Goal: Information Seeking & Learning: Learn about a topic

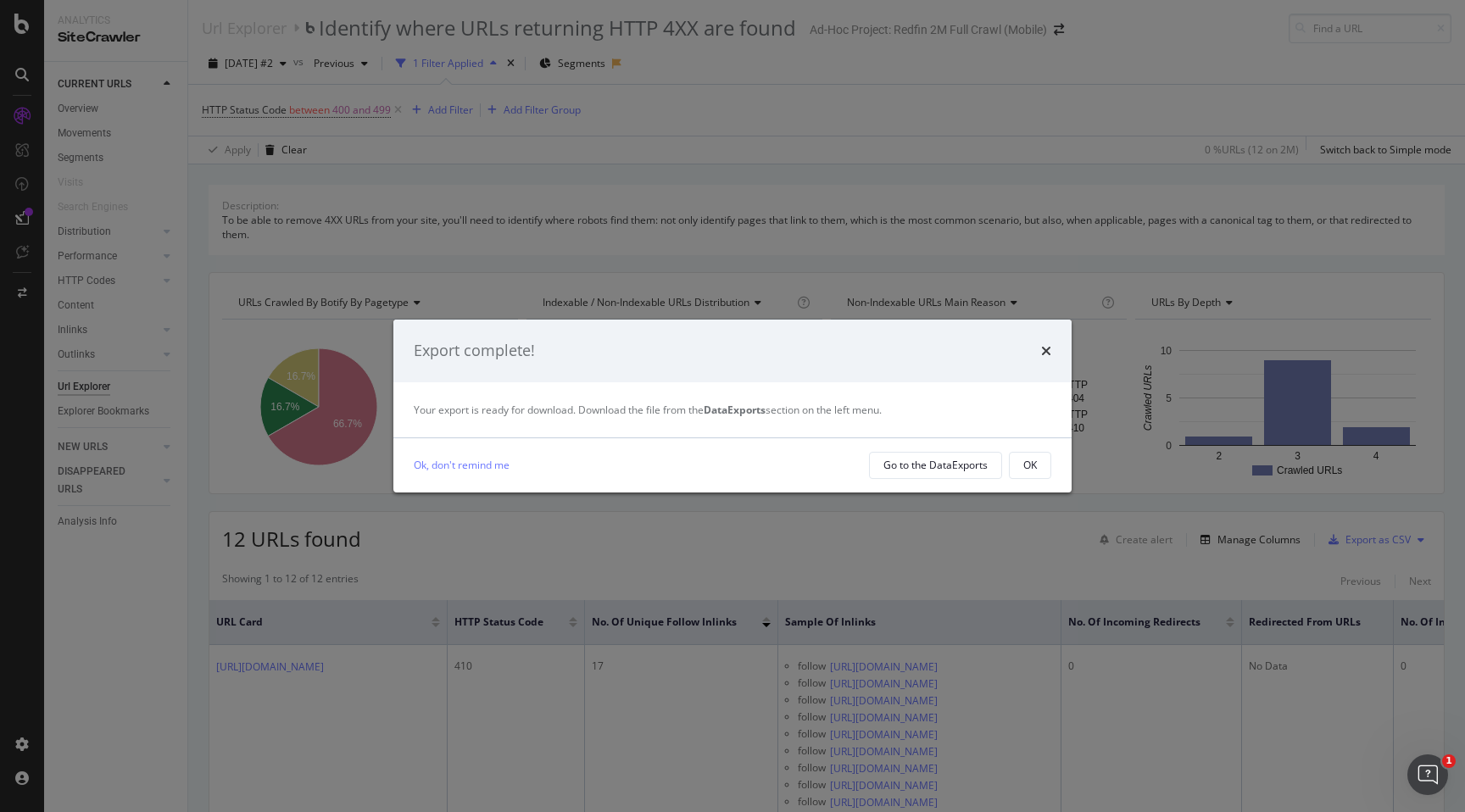
scroll to position [42, 0]
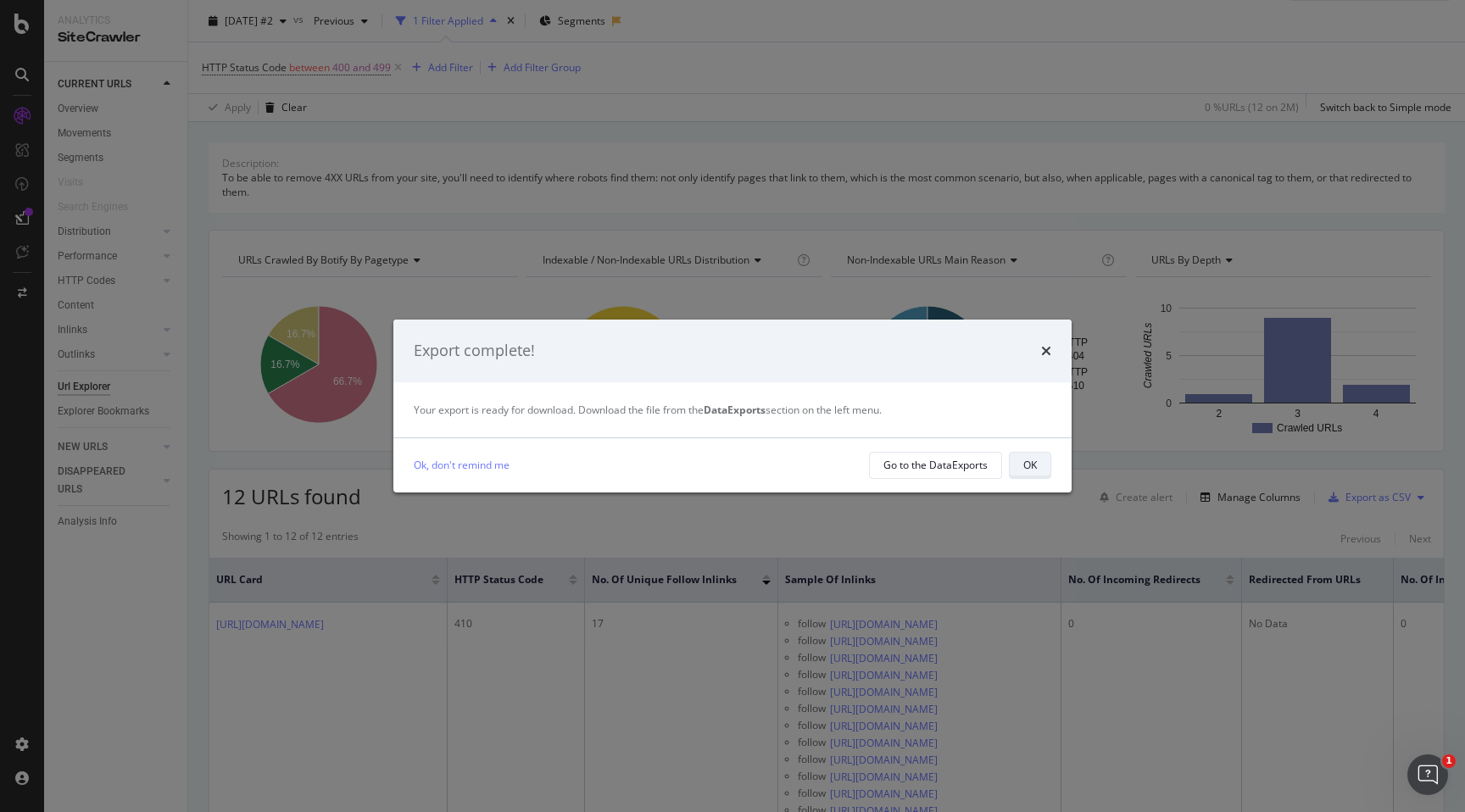
click at [1034, 464] on div "OK" at bounding box center [1030, 465] width 14 height 15
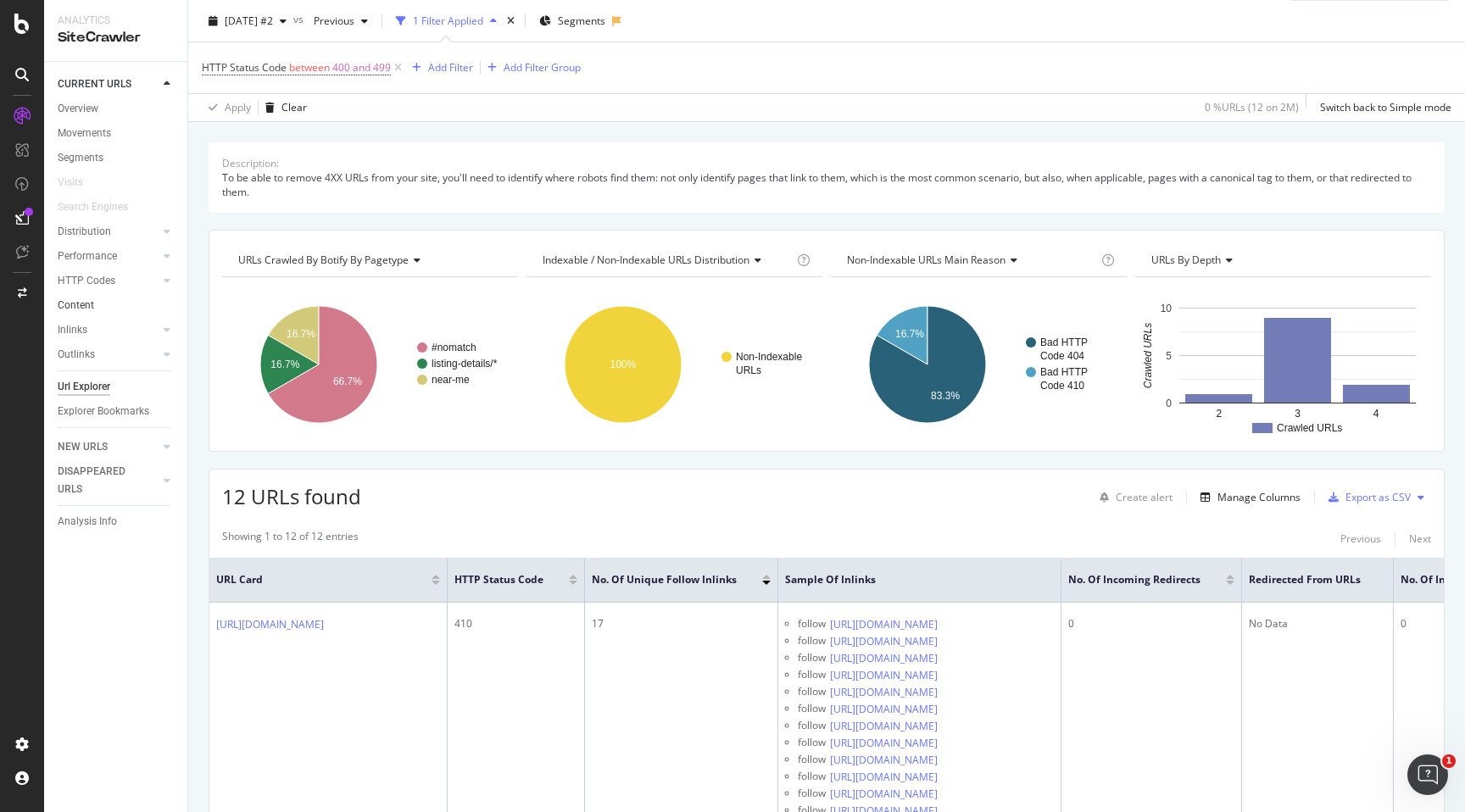
click at [150, 305] on link "Content" at bounding box center [116, 305] width 118 height 18
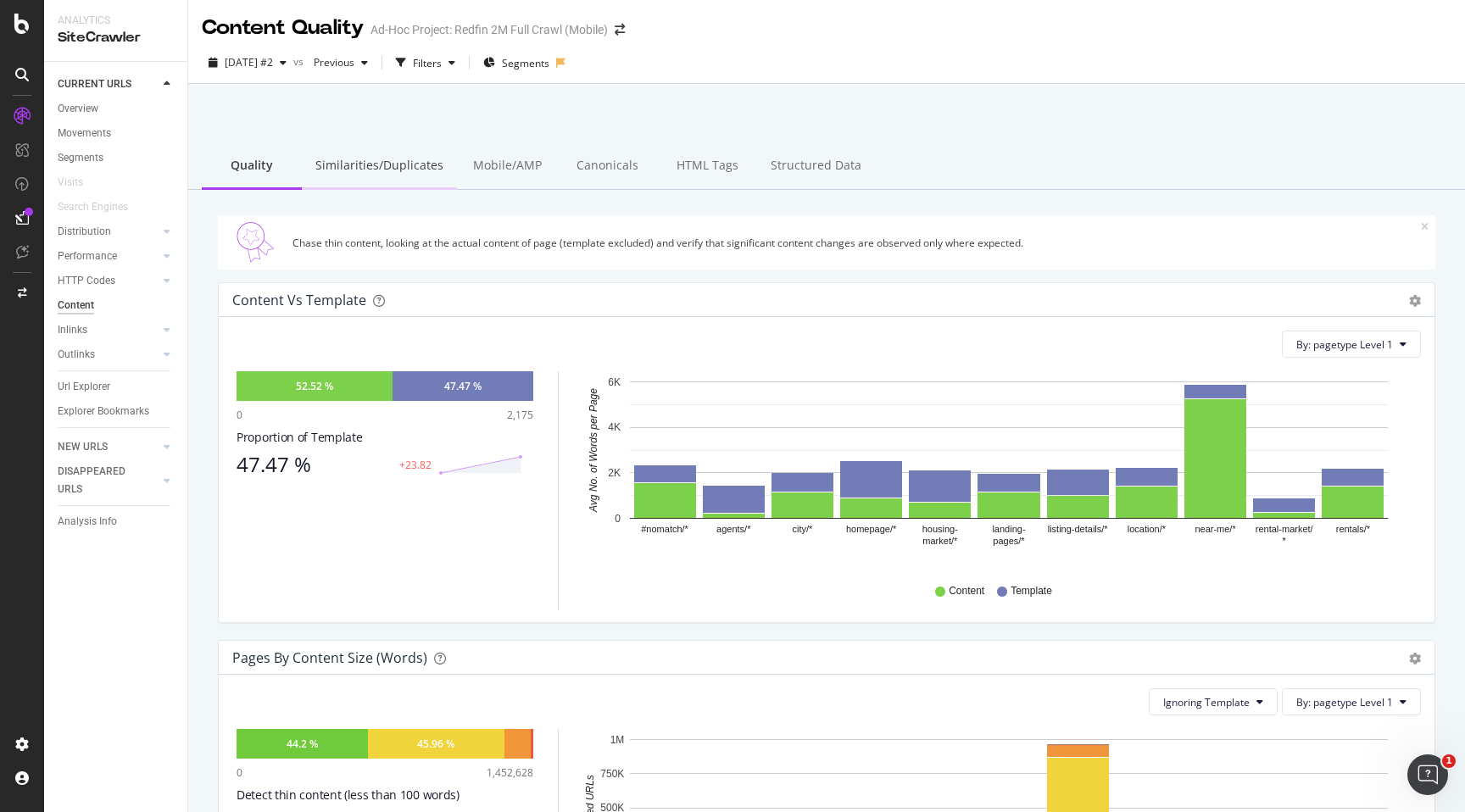
click at [416, 156] on div "Similarities/Duplicates" at bounding box center [379, 167] width 156 height 46
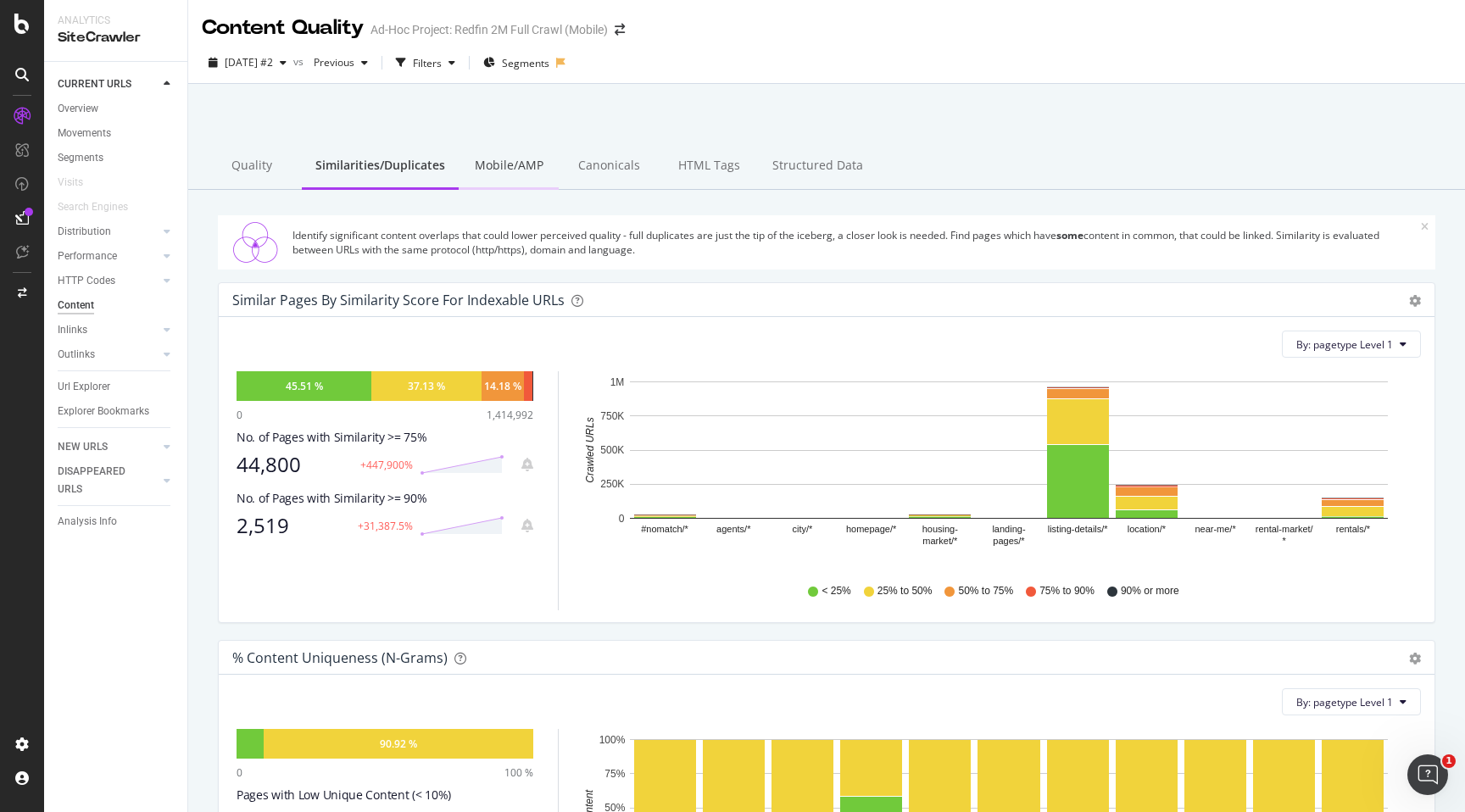
click at [532, 164] on div "Mobile/AMP" at bounding box center [509, 167] width 100 height 46
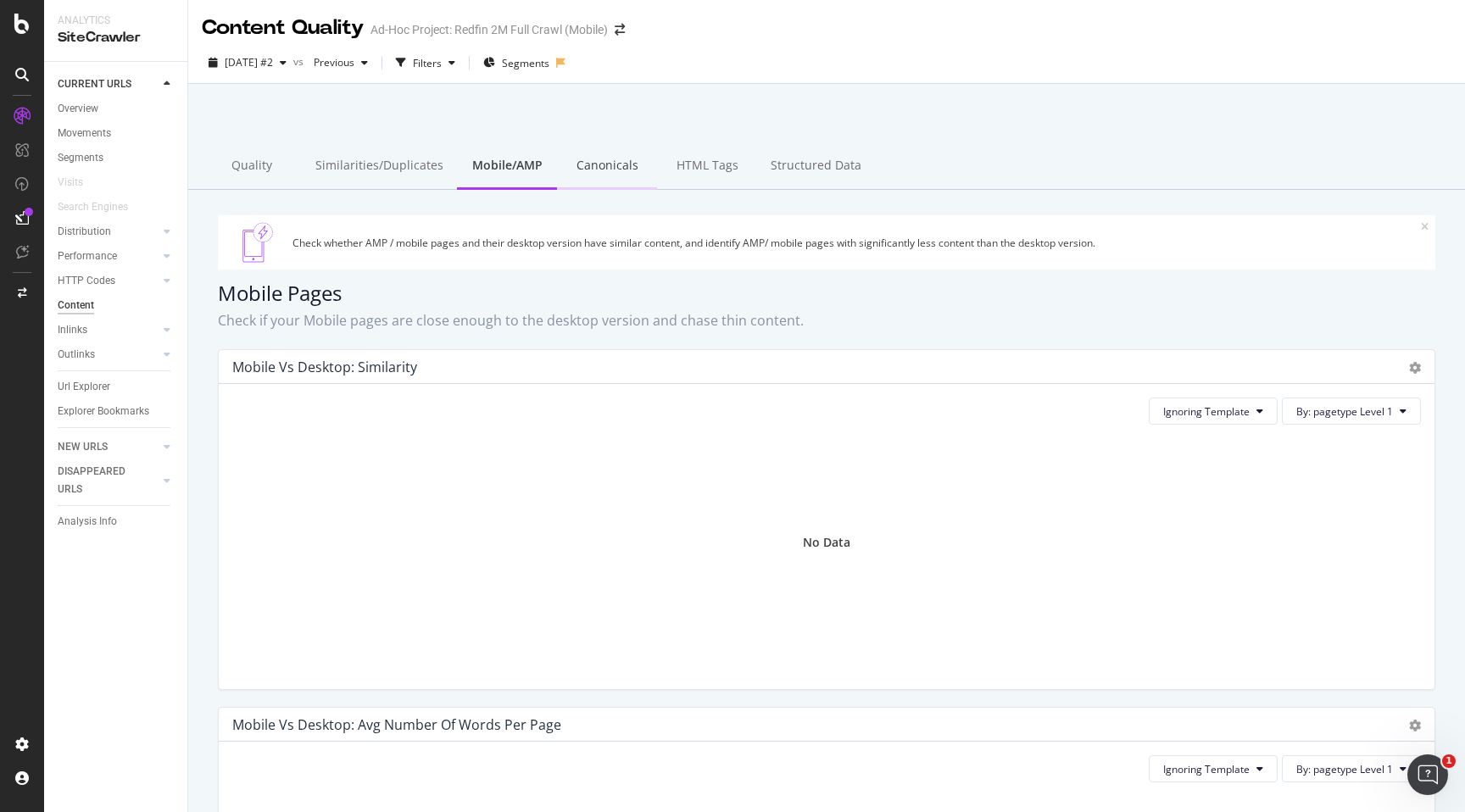
click at [603, 168] on div "Canonicals" at bounding box center [607, 167] width 100 height 46
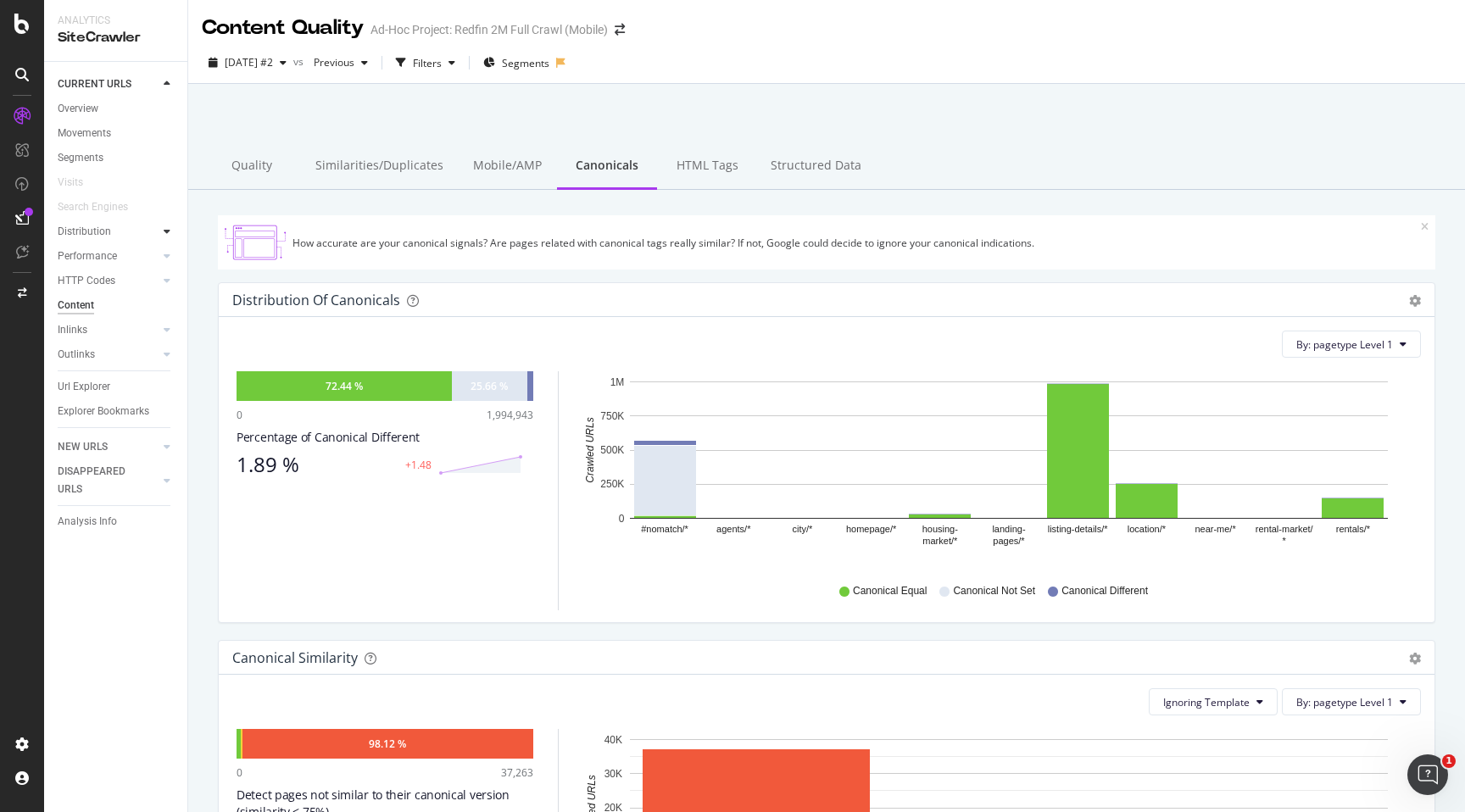
click at [169, 235] on icon at bounding box center [167, 231] width 7 height 10
click at [170, 350] on div at bounding box center [167, 355] width 17 height 17
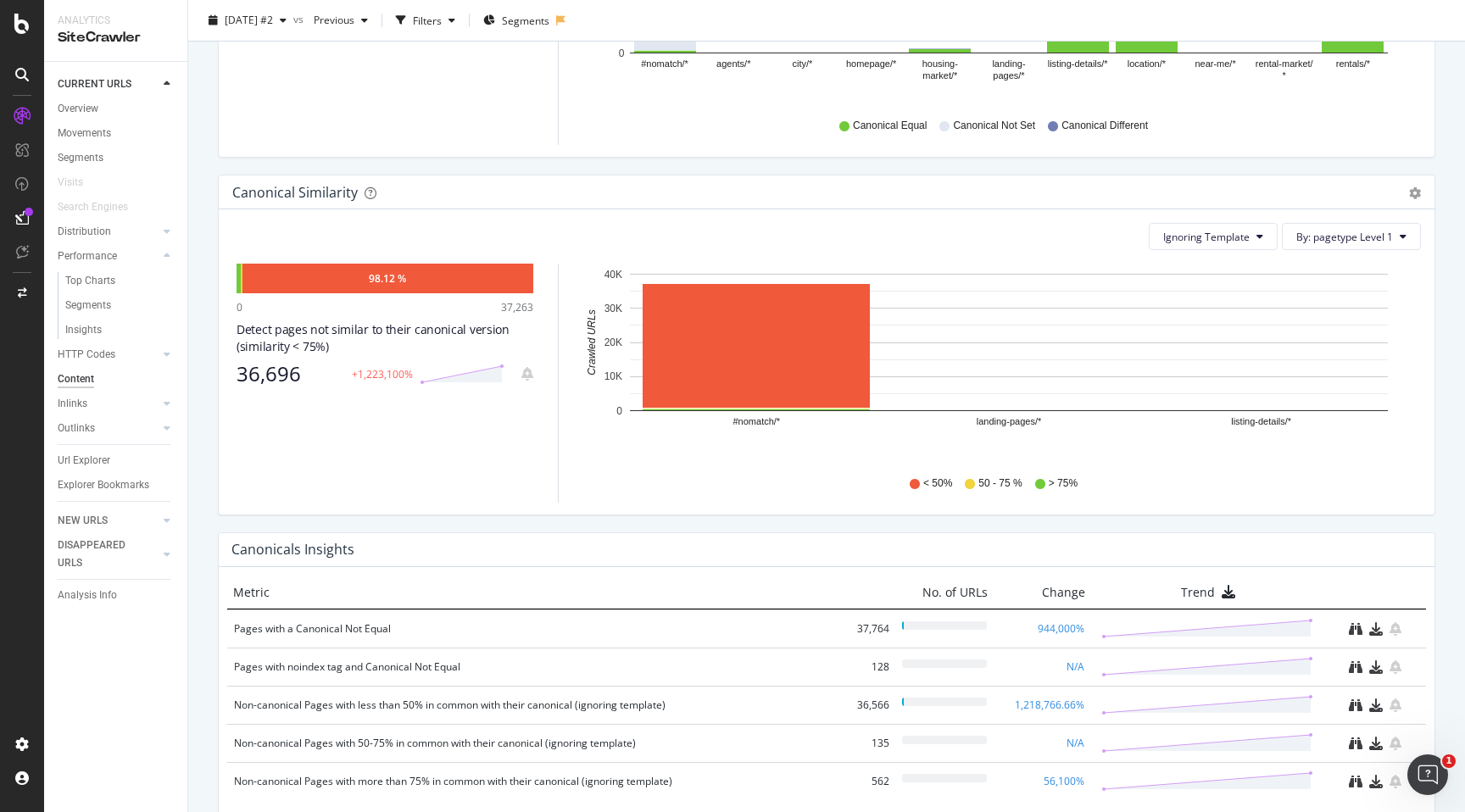
scroll to position [552, 0]
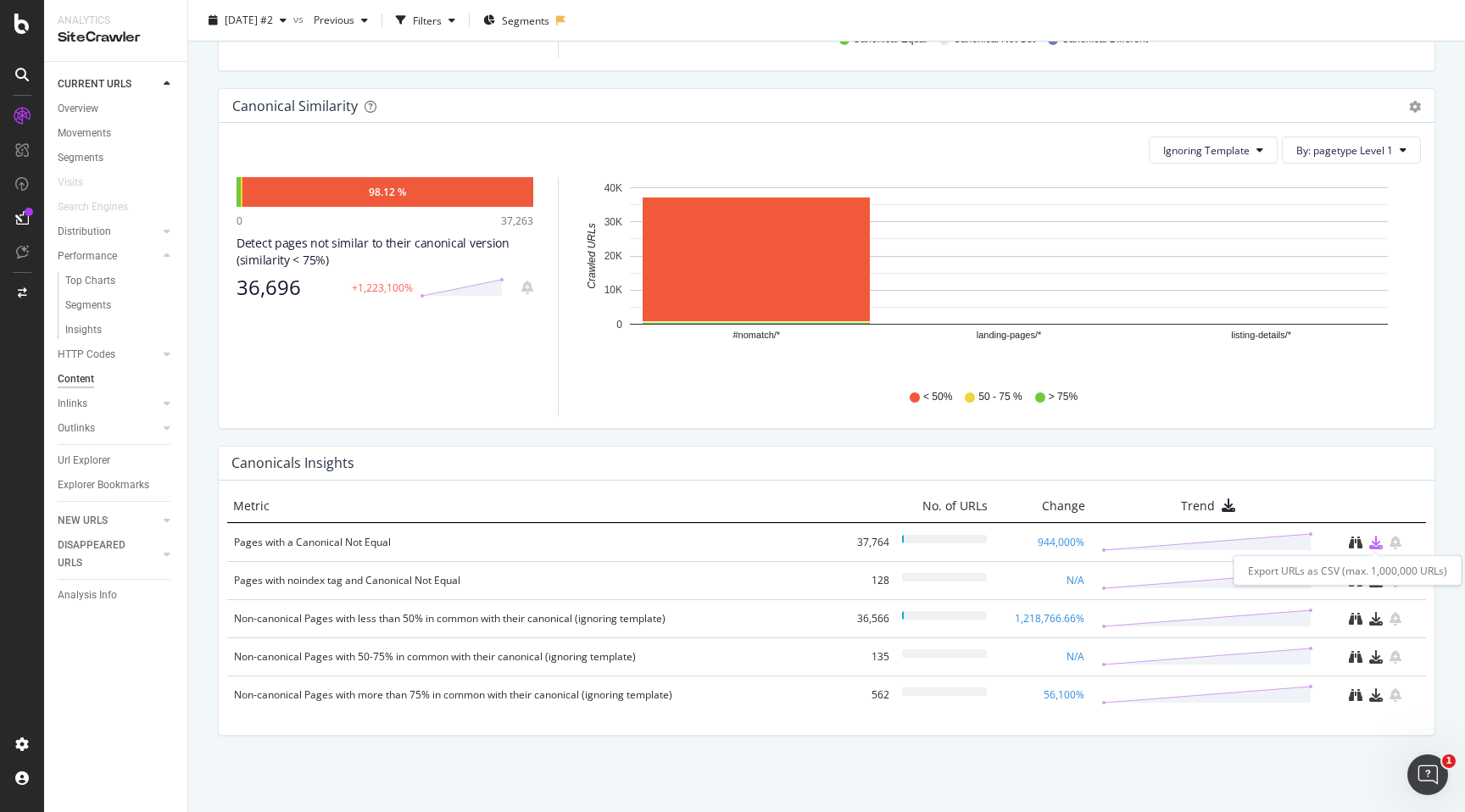
click at [1379, 542] on icon "download" at bounding box center [1376, 542] width 14 height 14
click at [1356, 540] on icon "binoculars" at bounding box center [1356, 542] width 14 height 14
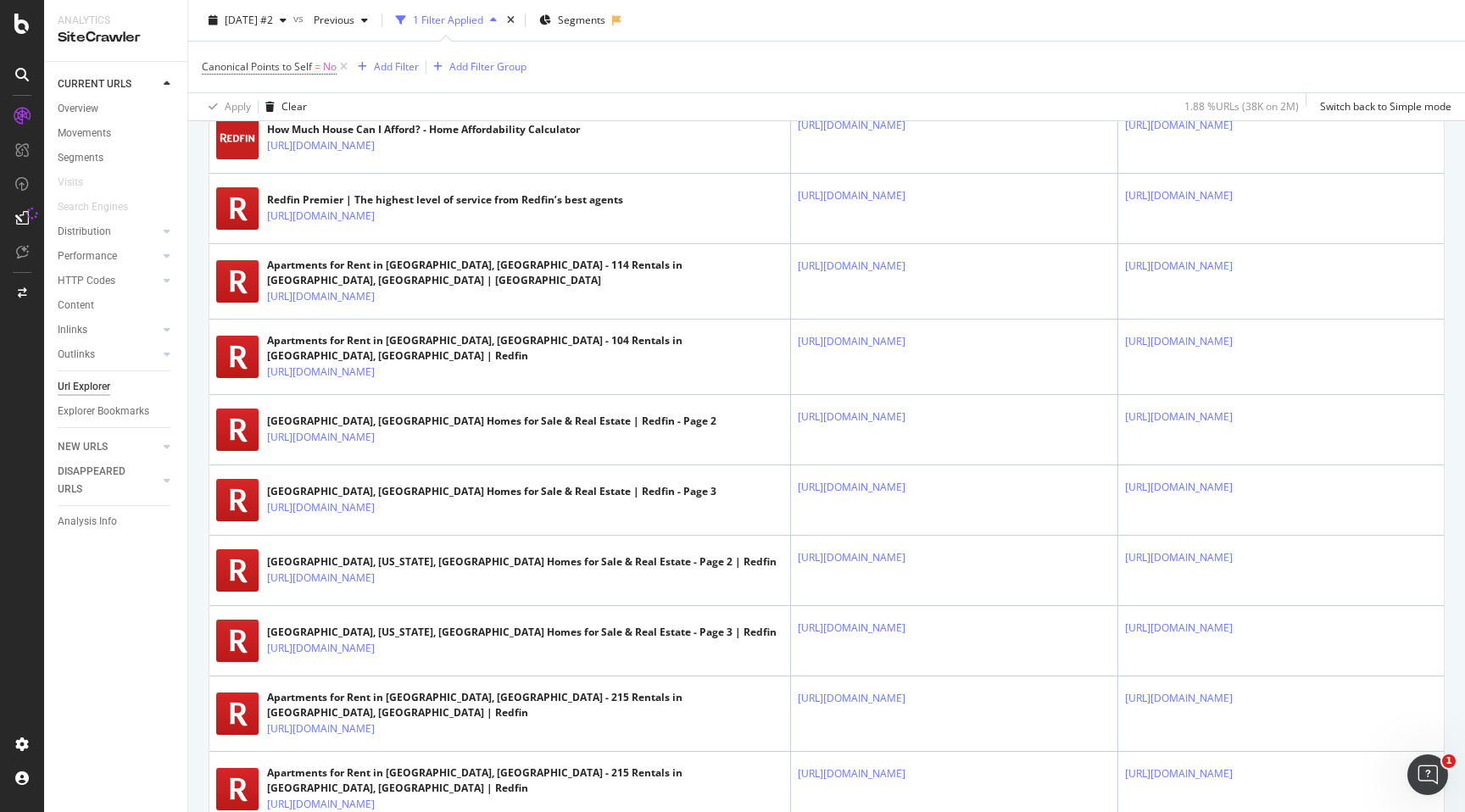
scroll to position [472, 0]
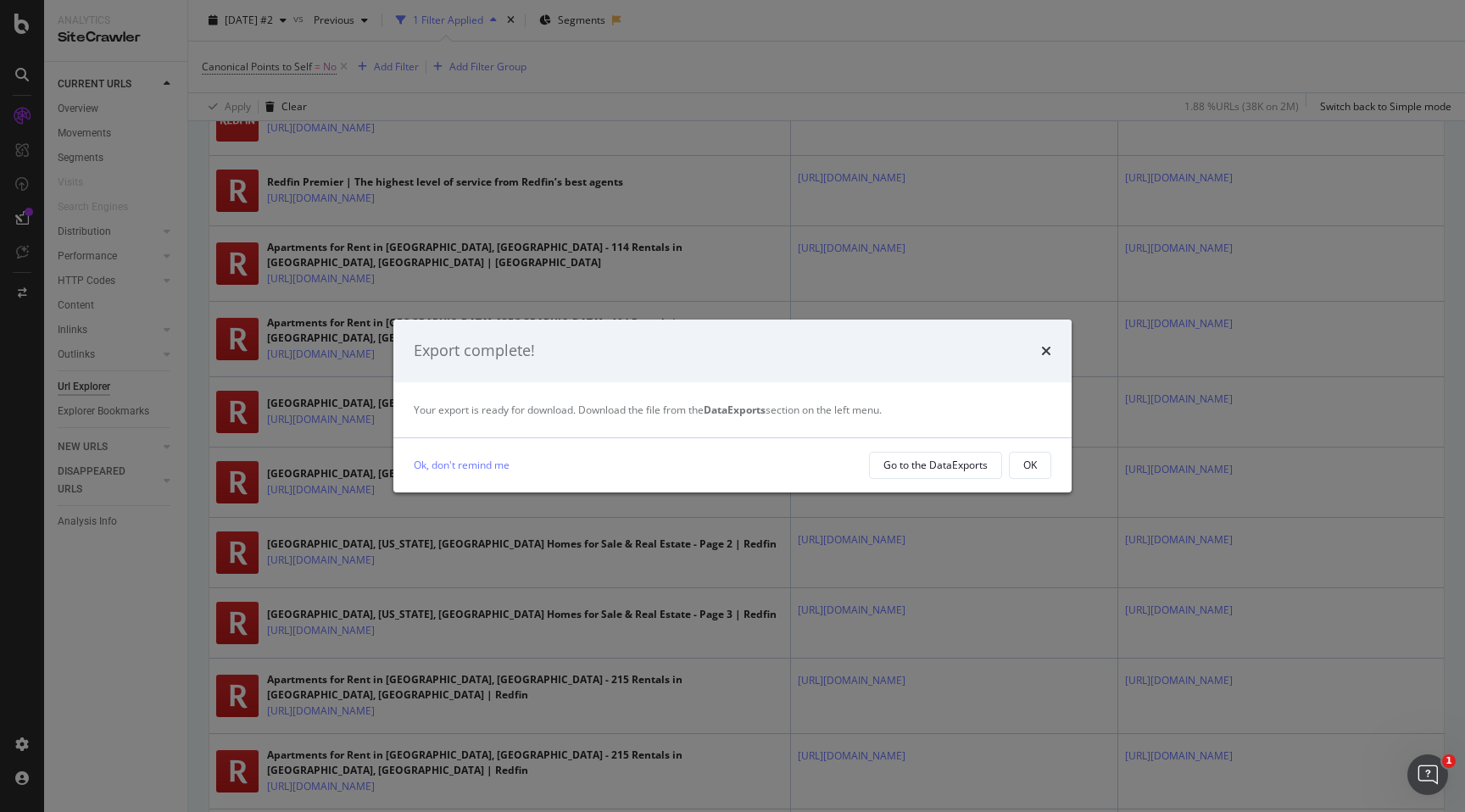
click at [1038, 351] on div "Export complete!" at bounding box center [732, 351] width 638 height 22
click at [1041, 354] on icon "times" at bounding box center [1046, 351] width 10 height 14
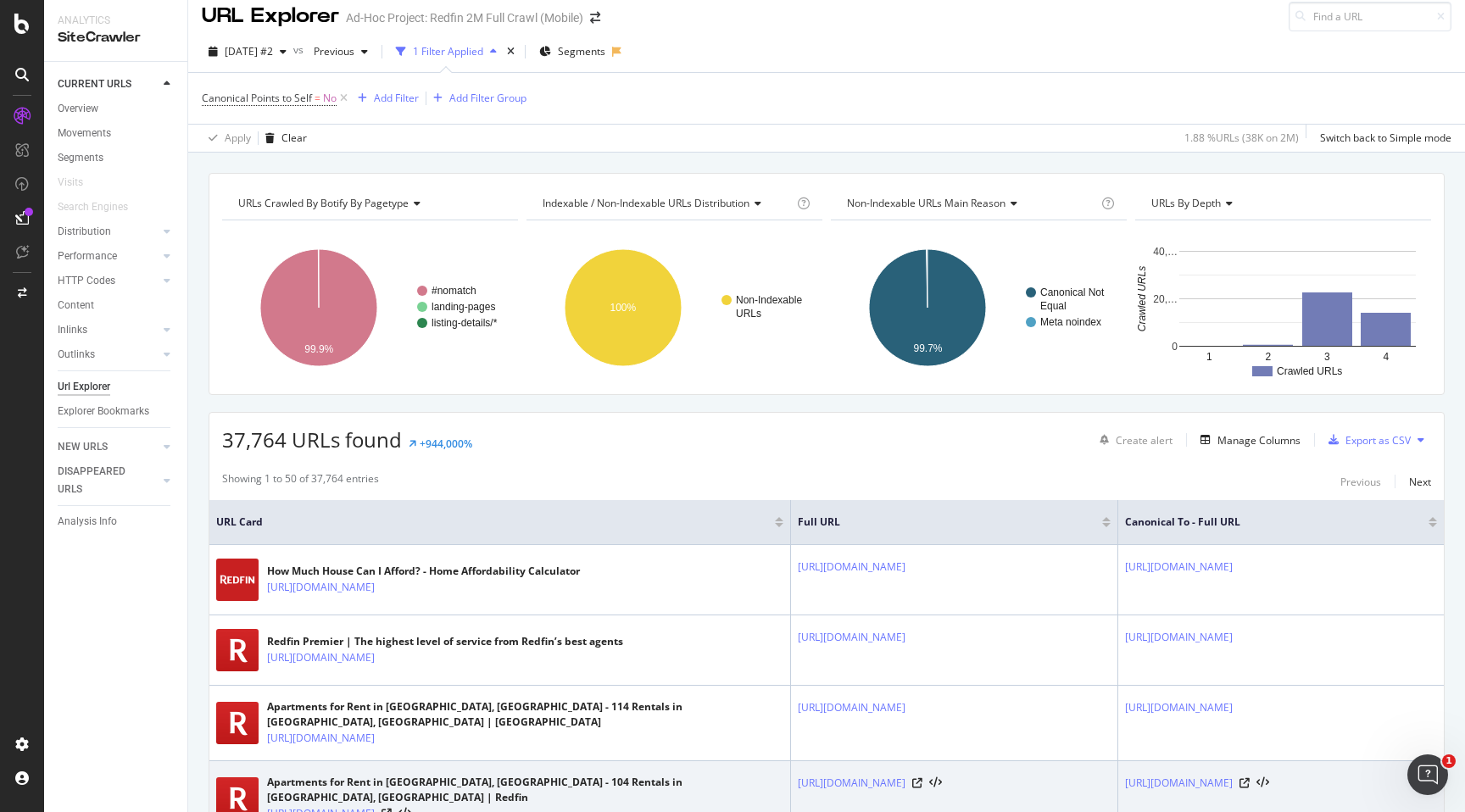
scroll to position [0, 0]
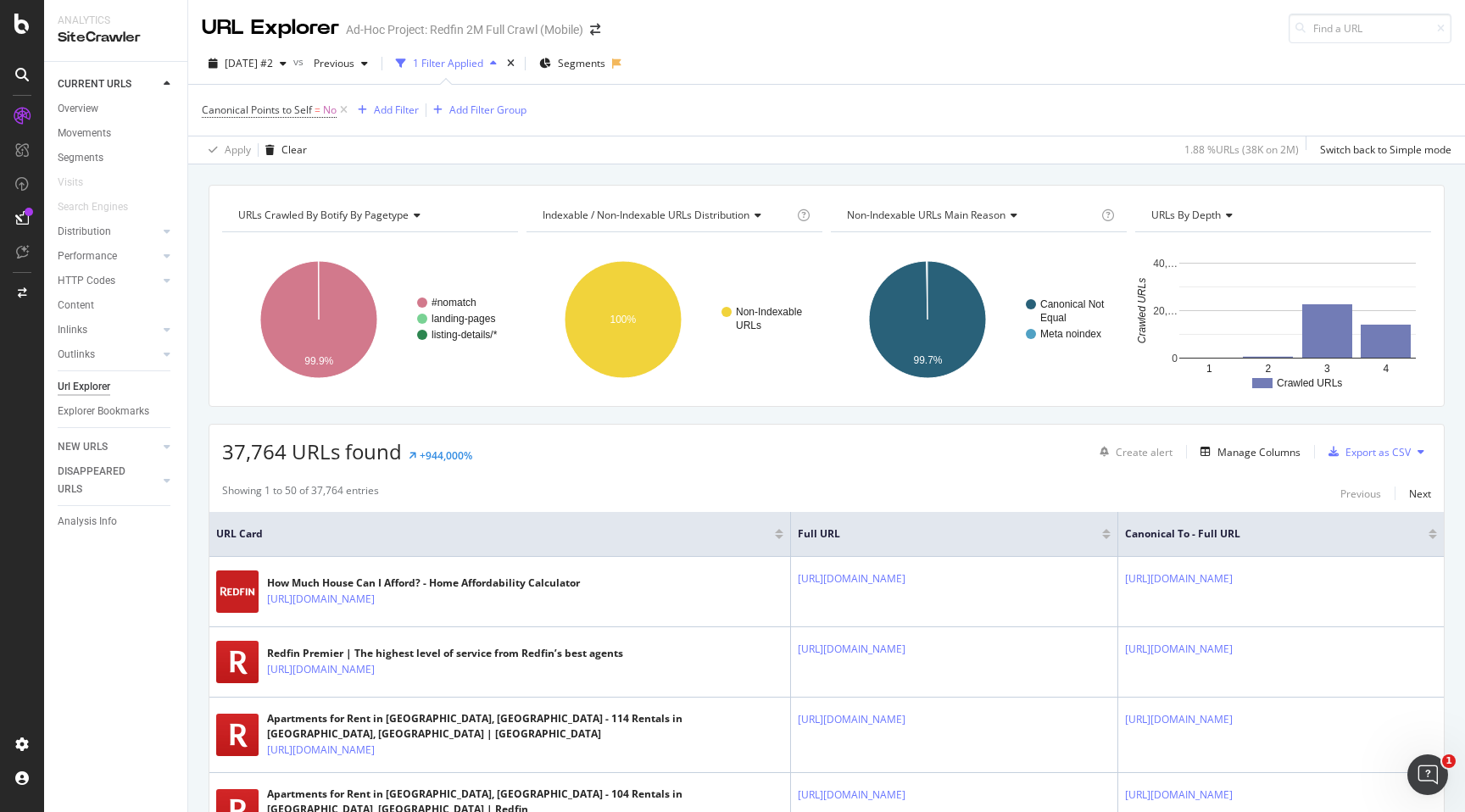
click at [113, 316] on div "Content" at bounding box center [122, 305] width 130 height 25
click at [109, 308] on link "Content" at bounding box center [116, 305] width 118 height 18
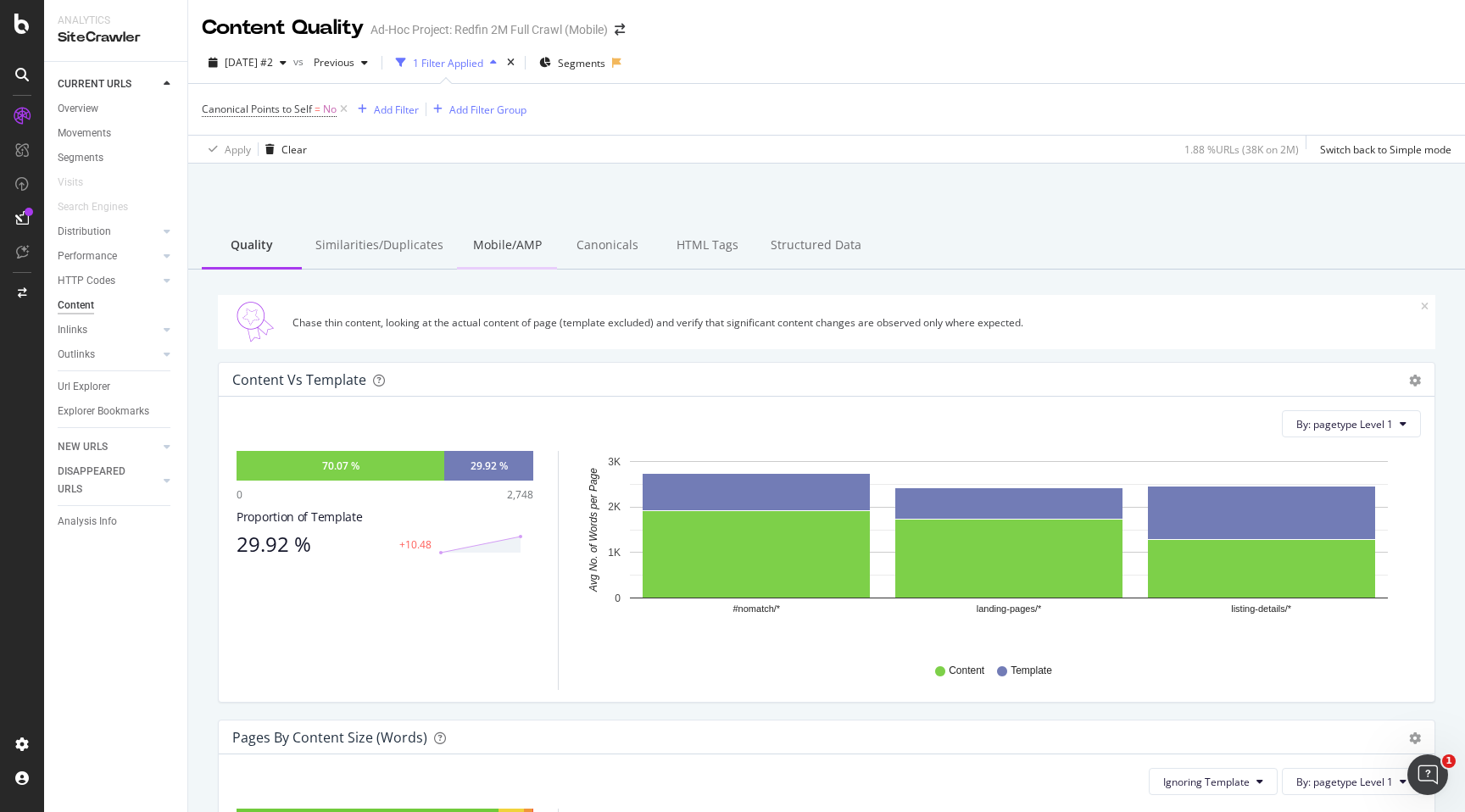
click at [506, 249] on div "Mobile/AMP" at bounding box center [507, 246] width 100 height 46
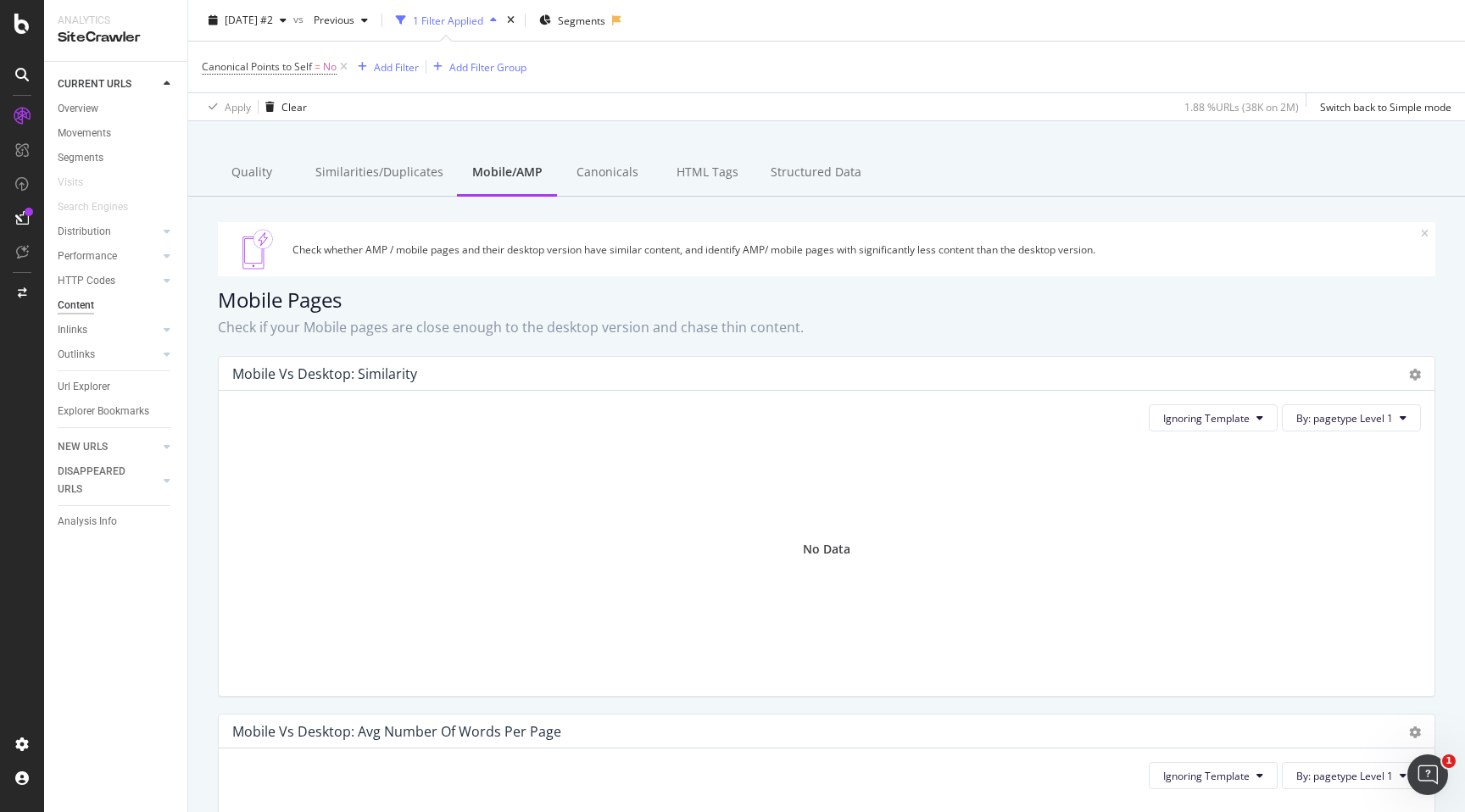
scroll to position [50, 0]
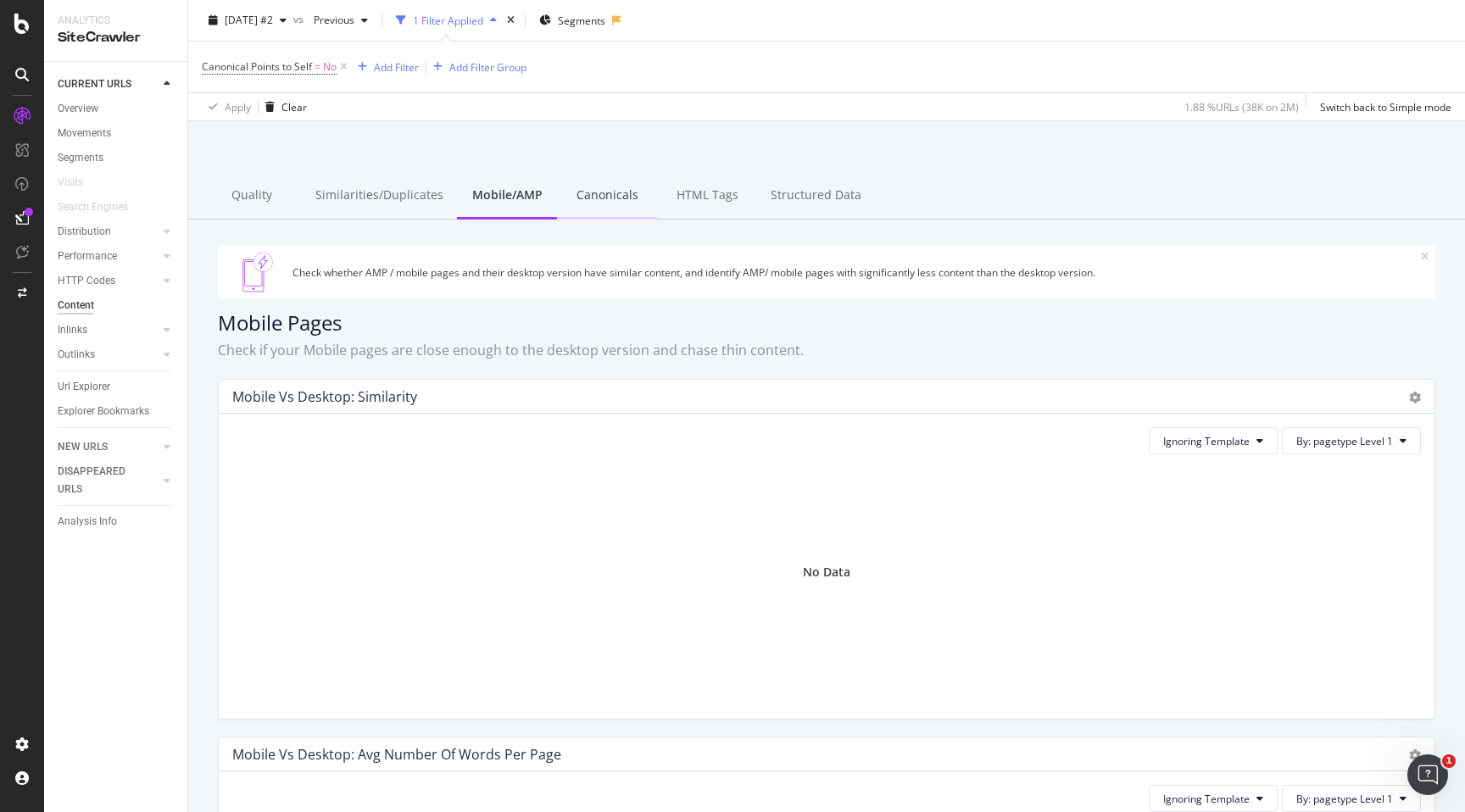
click at [612, 186] on div "Canonicals" at bounding box center [607, 196] width 100 height 46
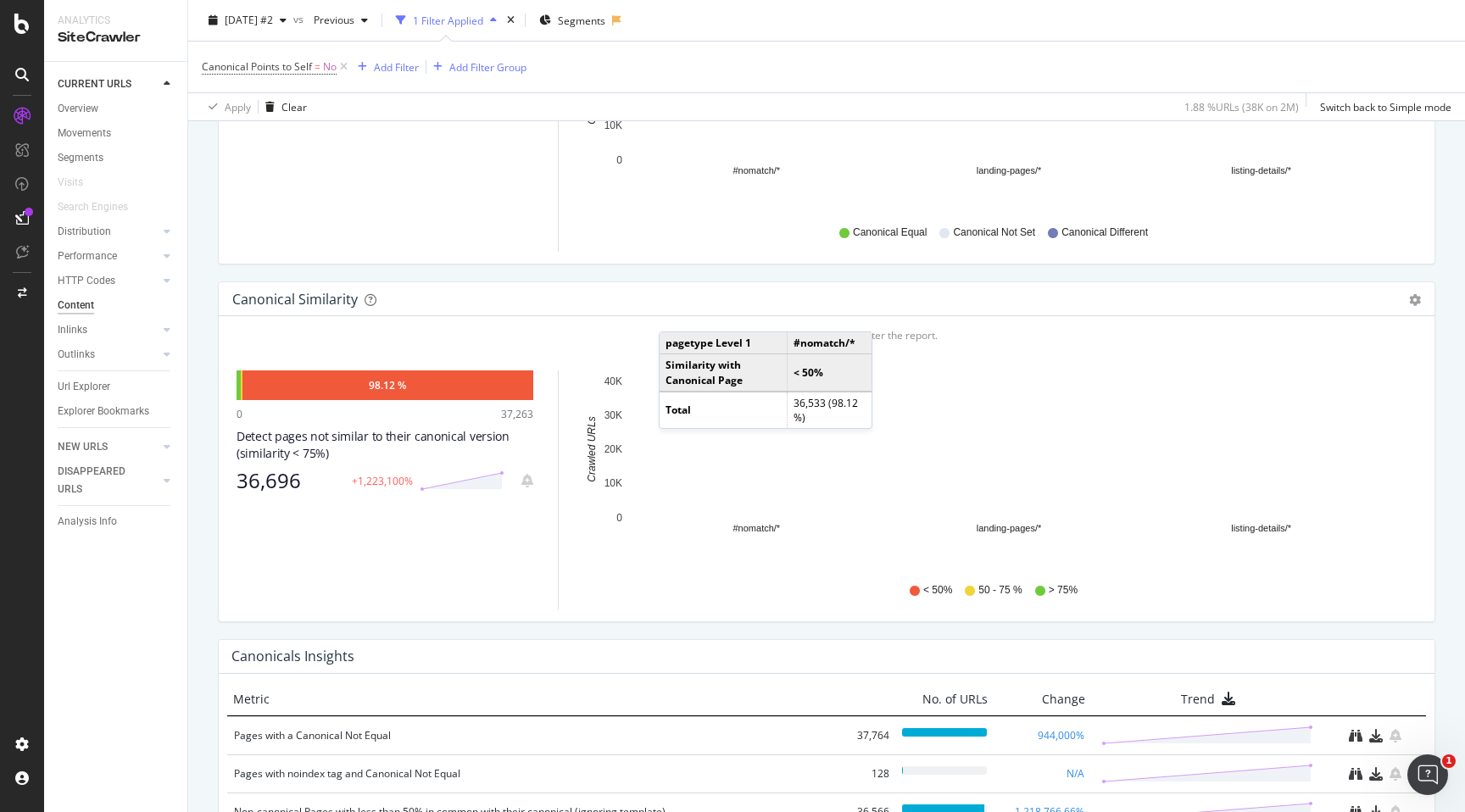
scroll to position [431, 0]
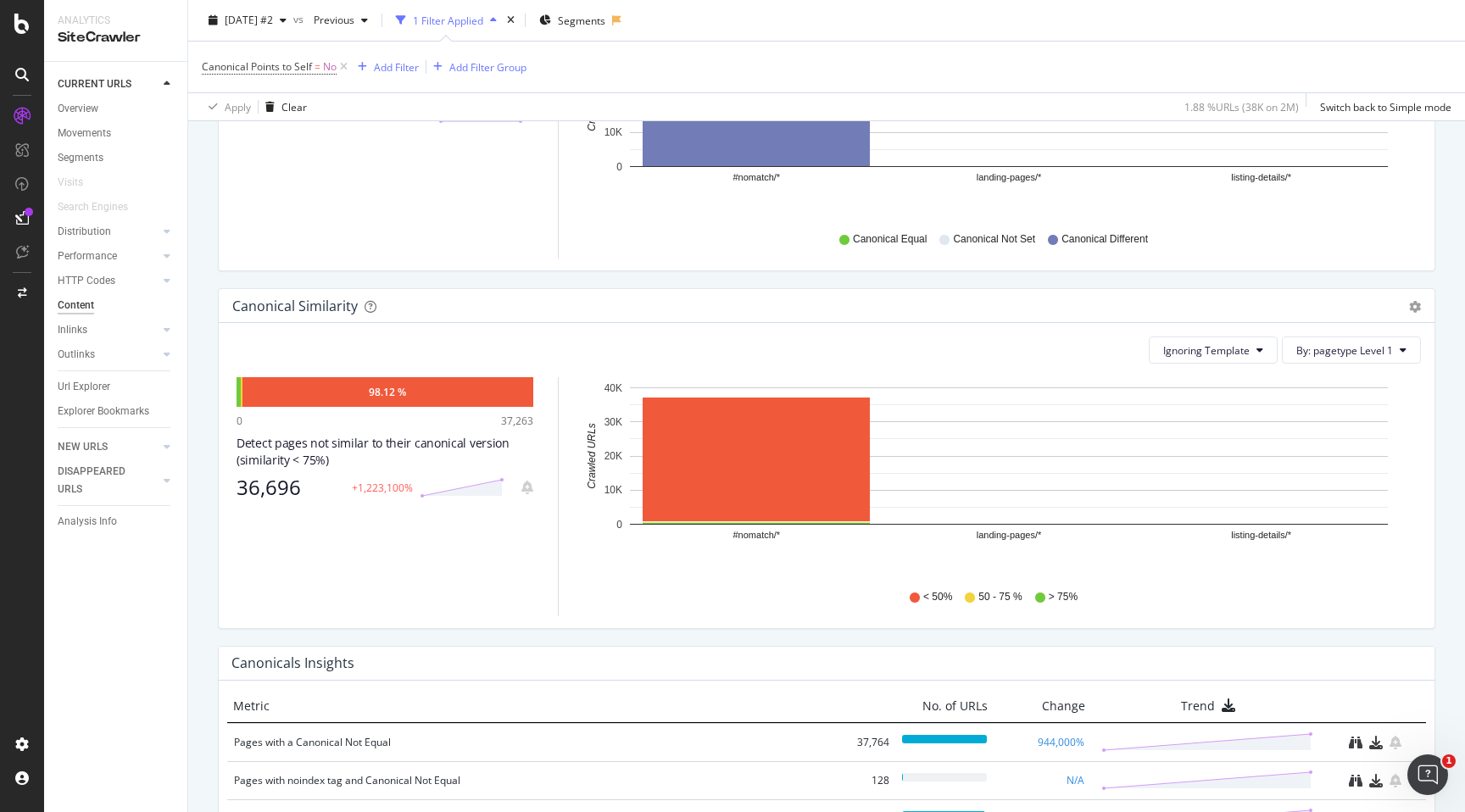
click at [278, 481] on div "36,696" at bounding box center [289, 487] width 105 height 24
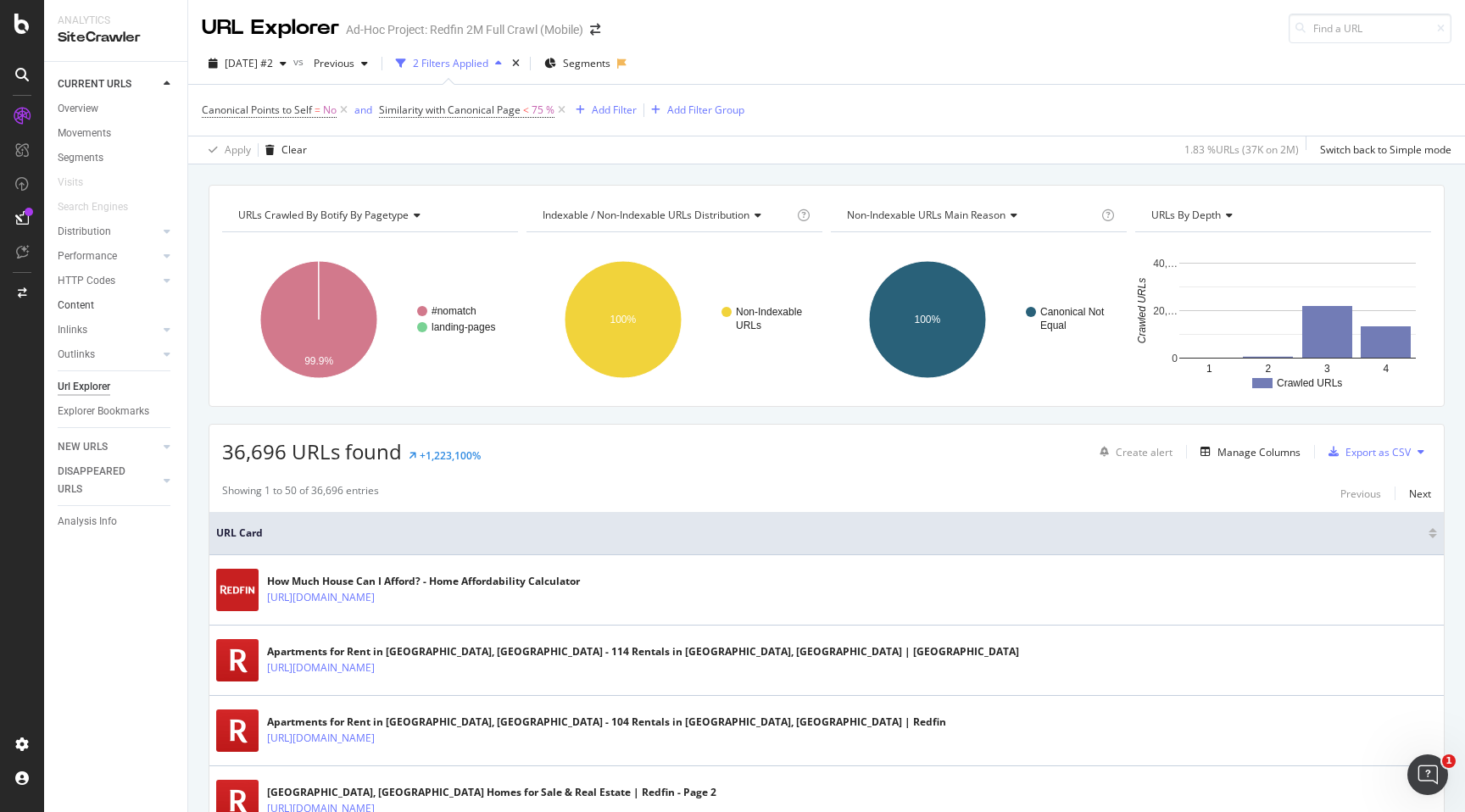
click at [101, 296] on link "Content" at bounding box center [116, 305] width 118 height 18
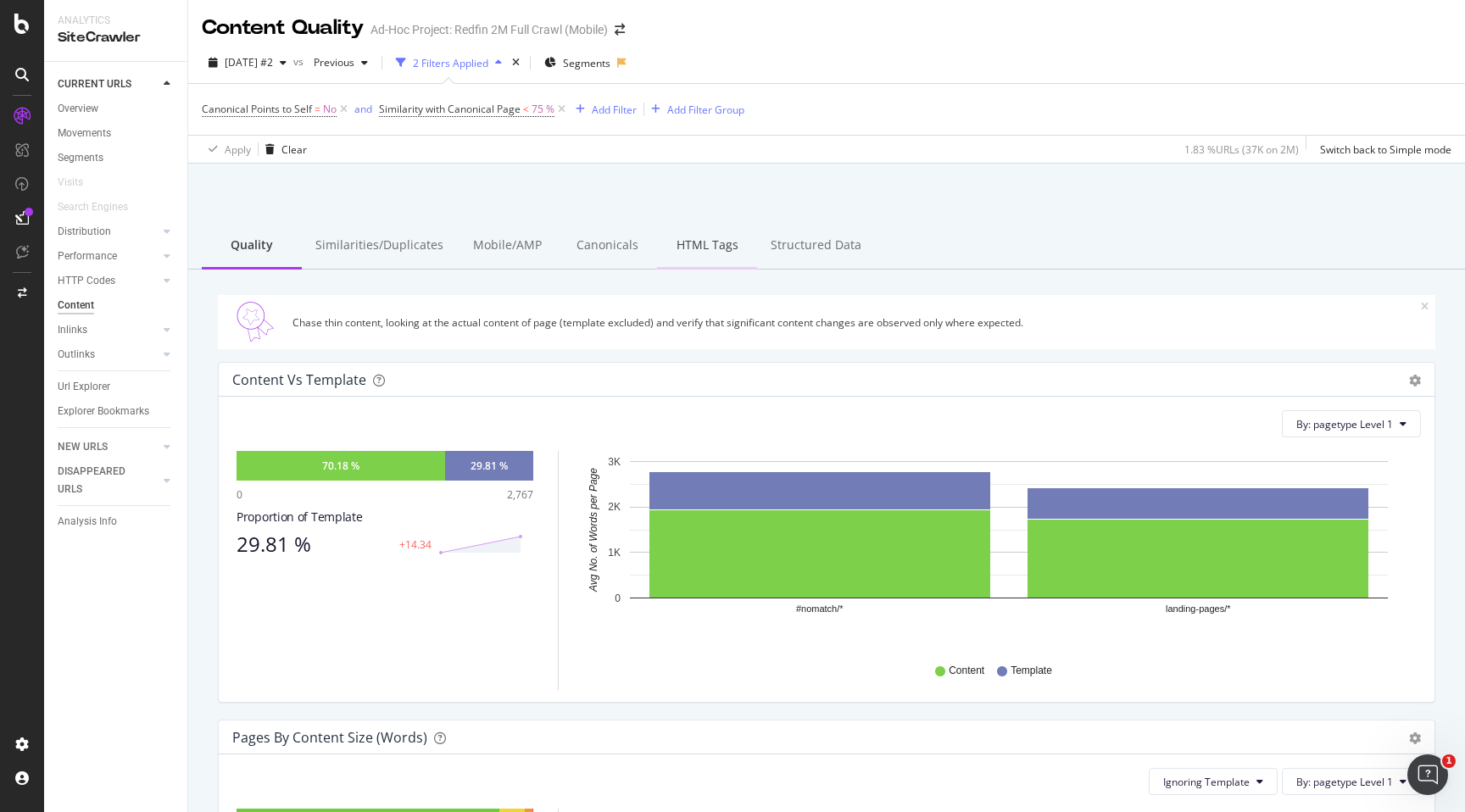
click at [717, 243] on div "HTML Tags" at bounding box center [707, 246] width 100 height 46
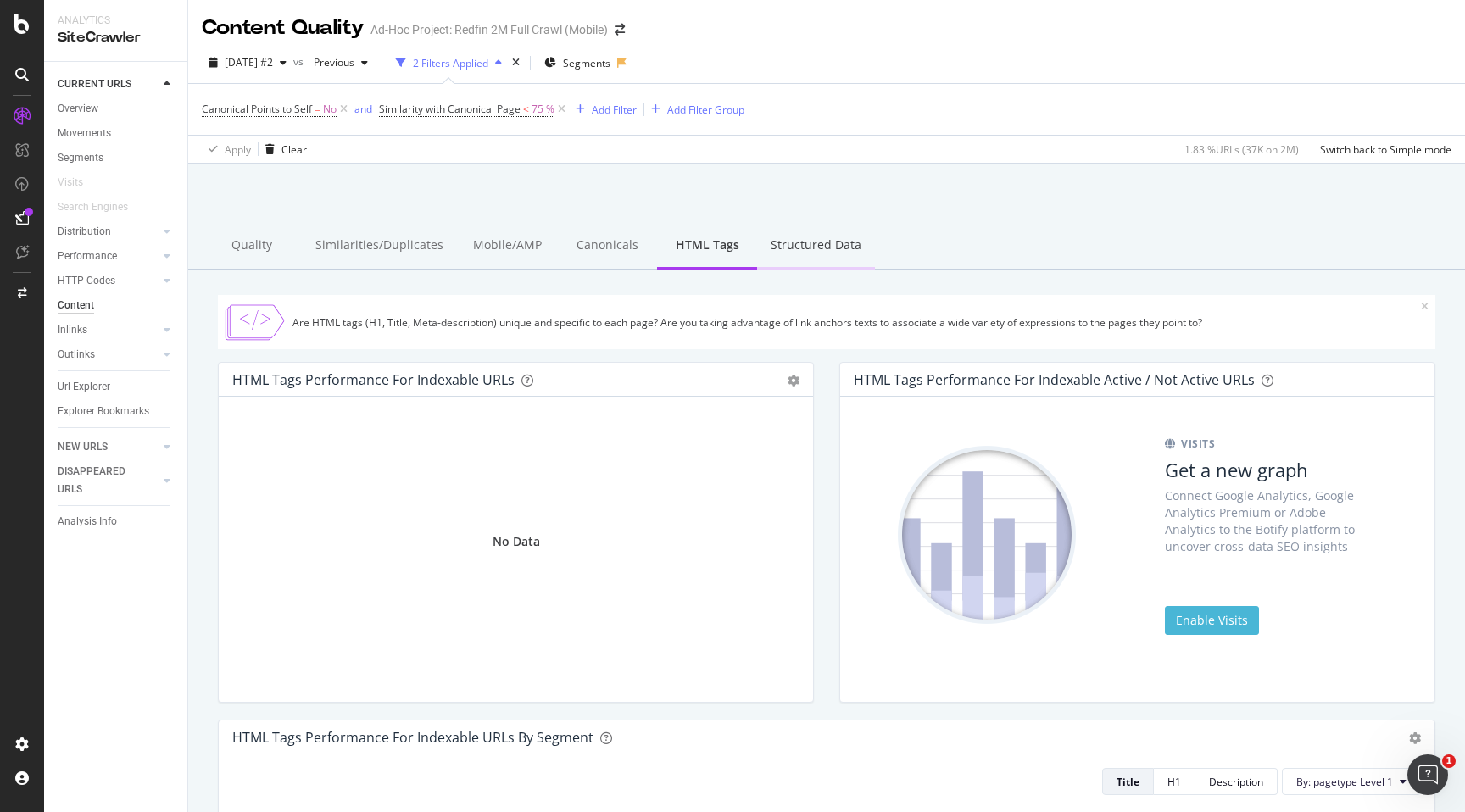
click at [827, 244] on div "Structured Data" at bounding box center [815, 246] width 118 height 46
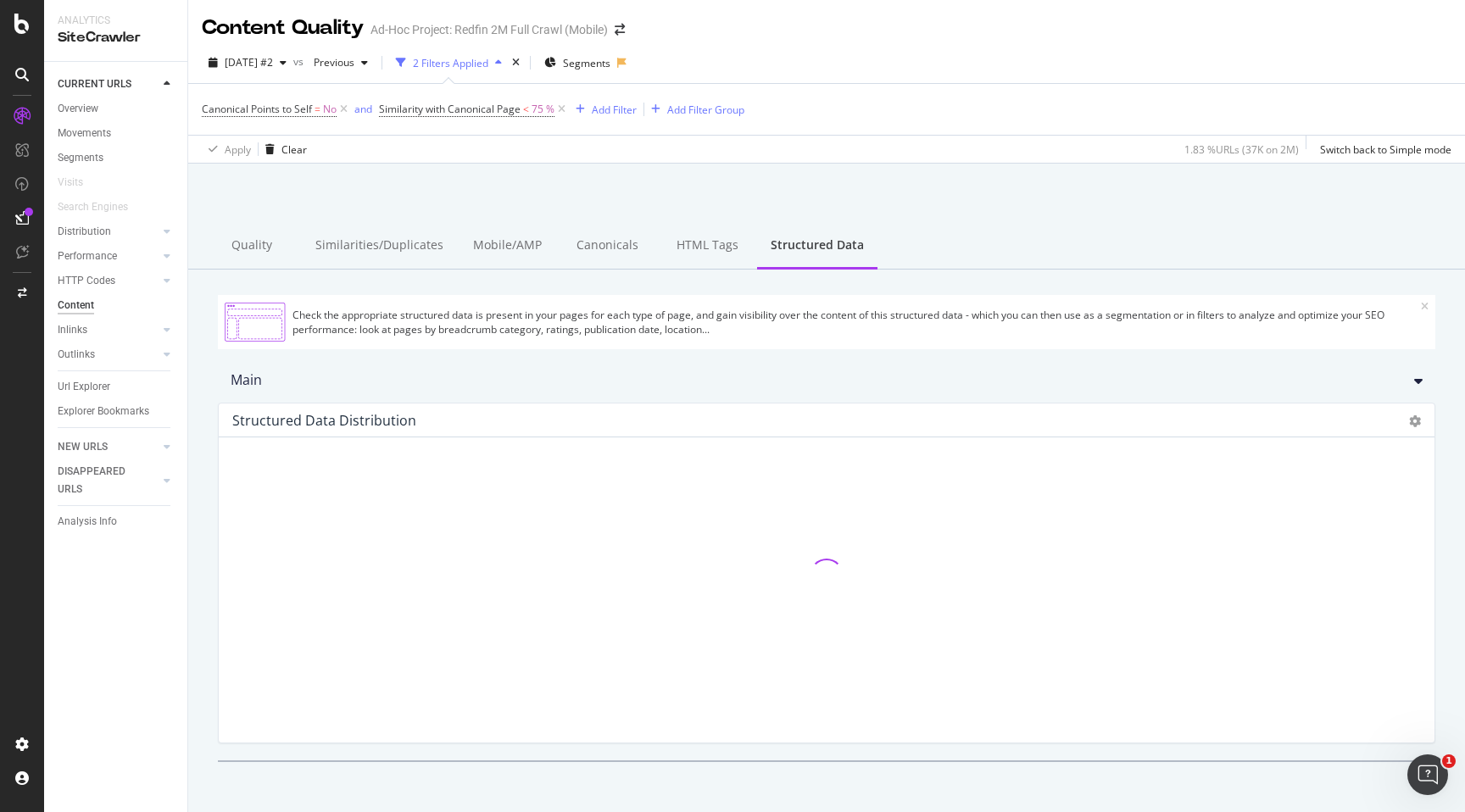
scroll to position [48, 0]
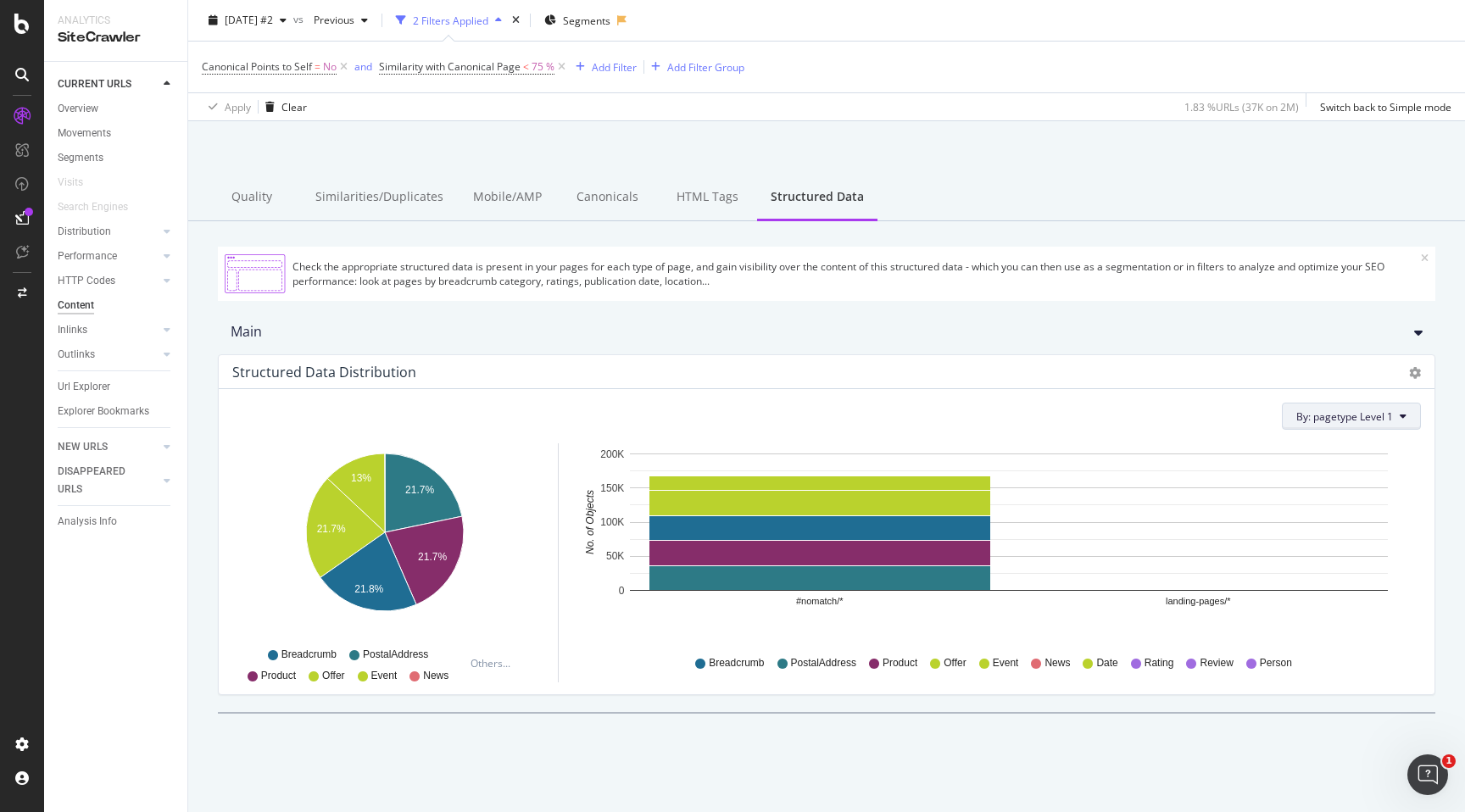
click at [1361, 426] on button "By: pagetype Level 1" at bounding box center [1352, 417] width 139 height 27
click at [119, 113] on link "Overview" at bounding box center [116, 108] width 118 height 18
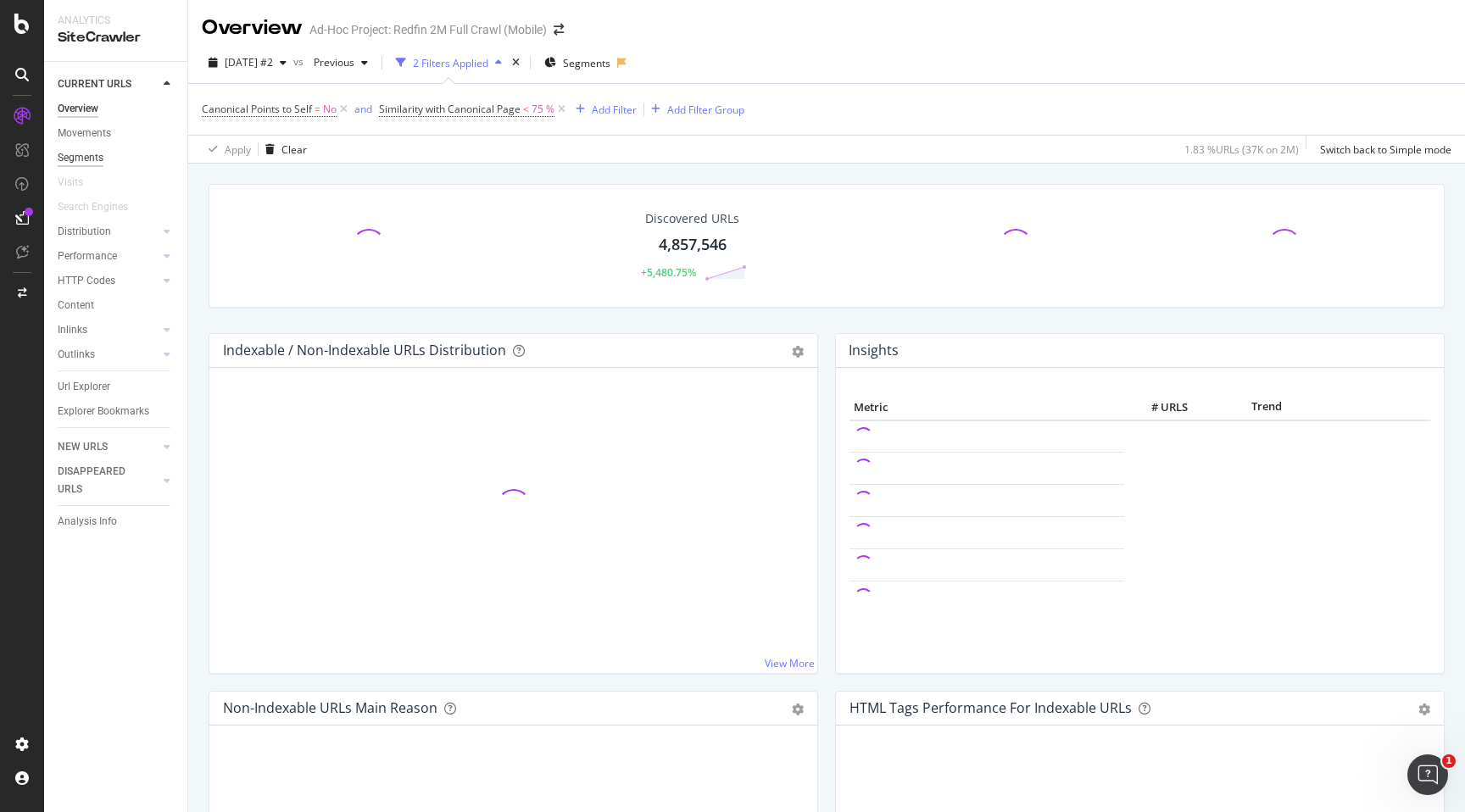
click at [95, 157] on div "Segments" at bounding box center [80, 158] width 46 height 18
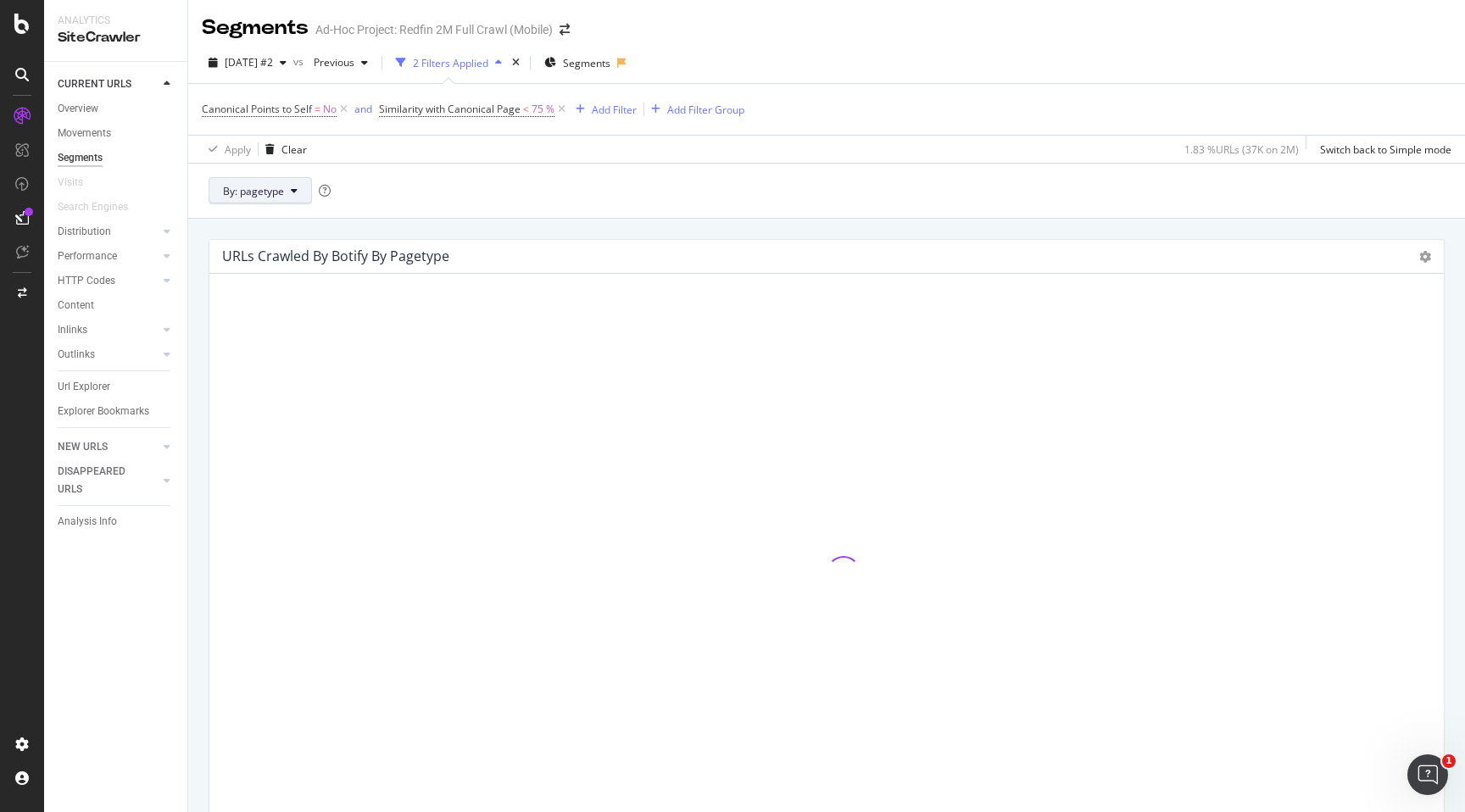
click at [278, 196] on span "By: pagetype" at bounding box center [253, 191] width 61 height 15
click at [620, 223] on div "URLs Crawled By Botify By pagetype Sunburst Treemap Table Expand Export as CSV …" at bounding box center [827, 625] width 1277 height 812
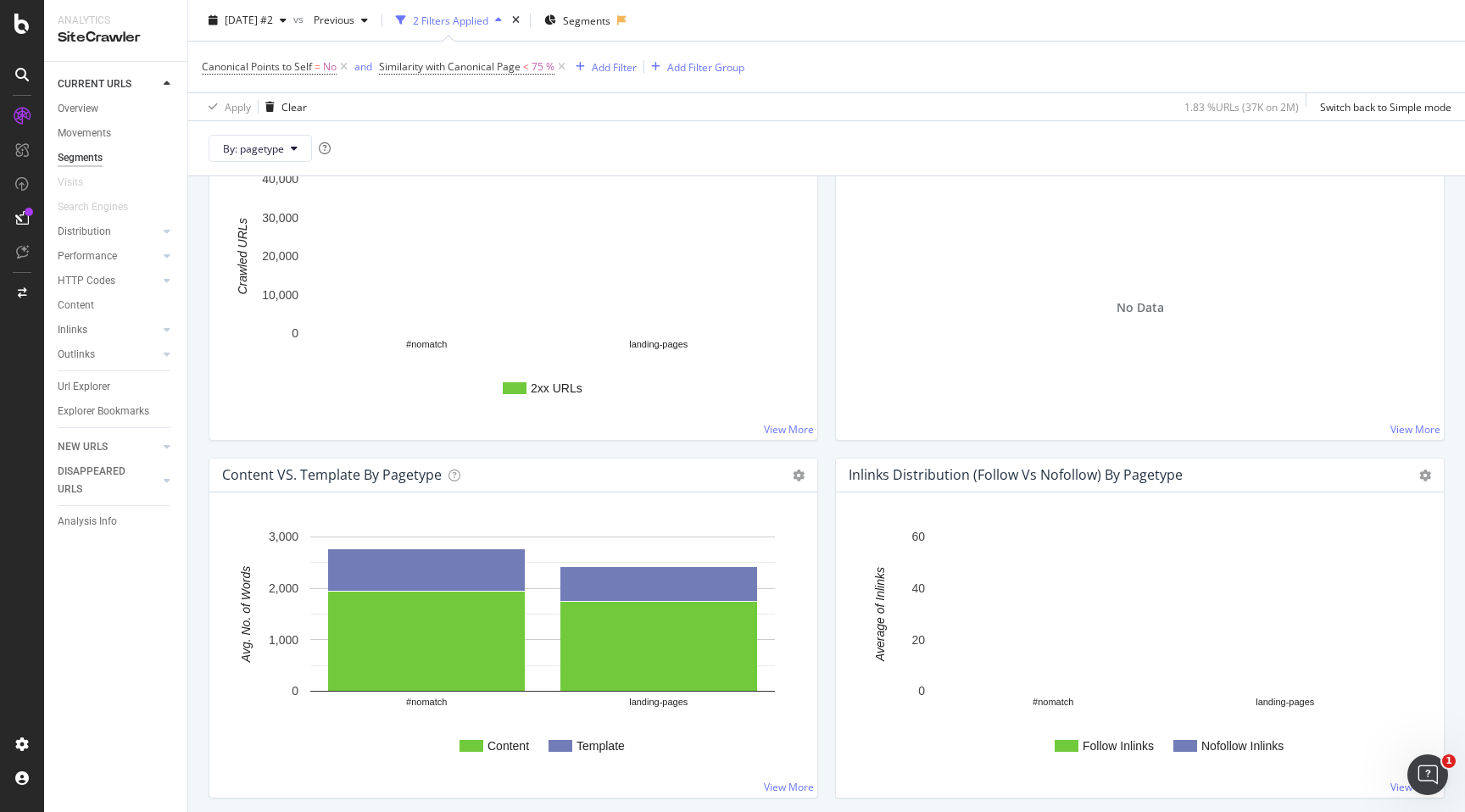
scroll to position [910, 0]
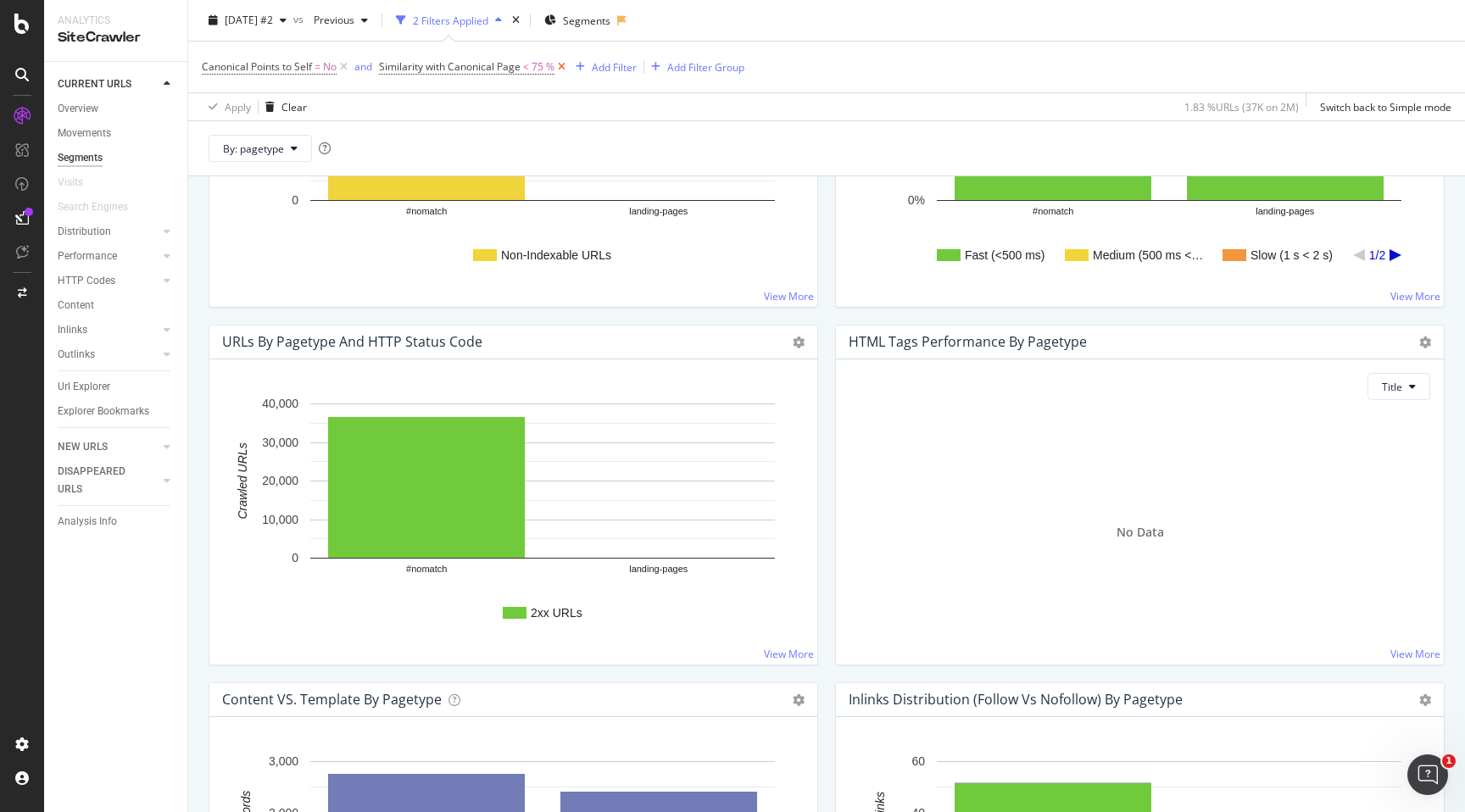
click at [565, 68] on icon at bounding box center [561, 67] width 15 height 17
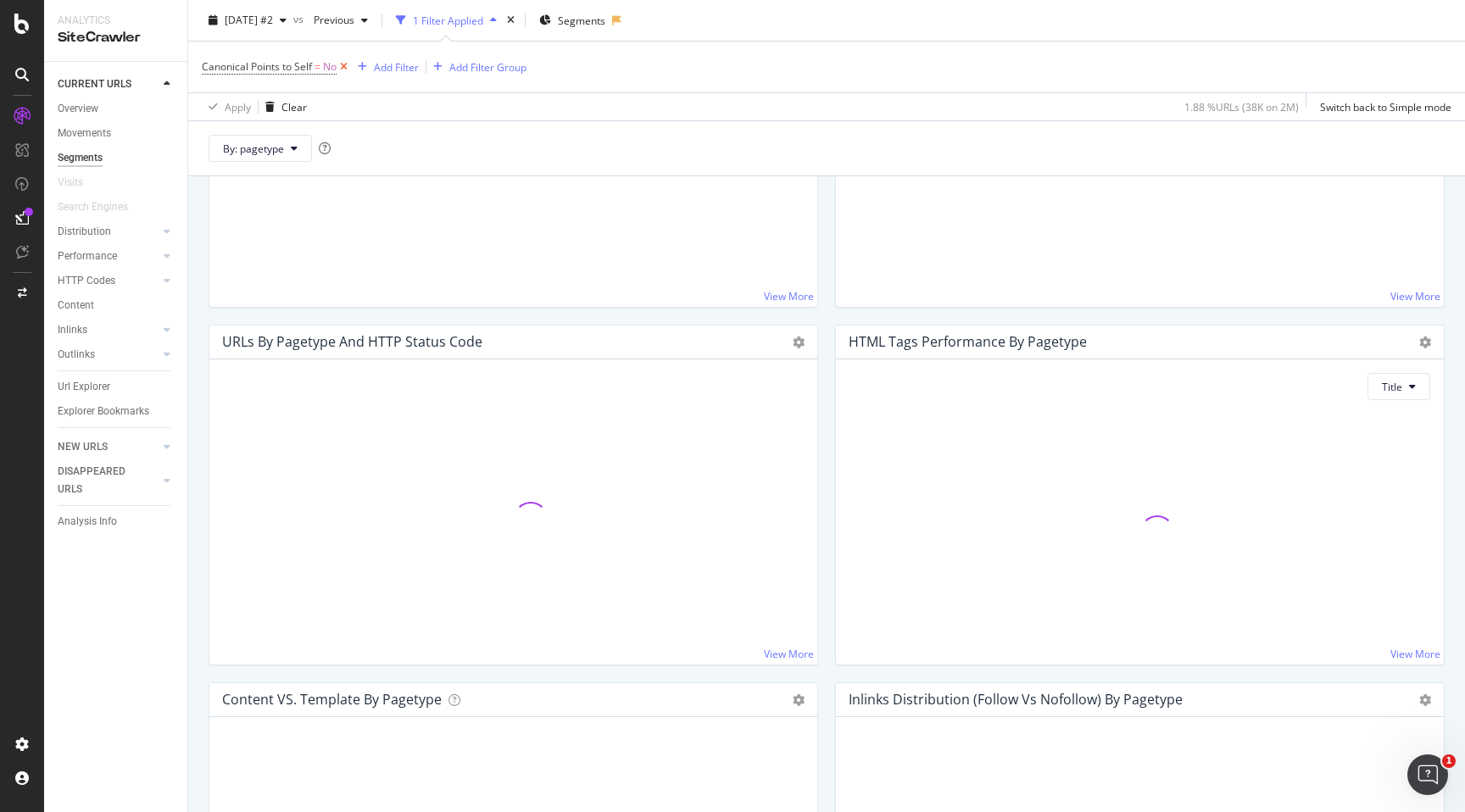
click at [343, 68] on icon at bounding box center [344, 67] width 15 height 17
click at [93, 306] on div "Content" at bounding box center [76, 305] width 36 height 18
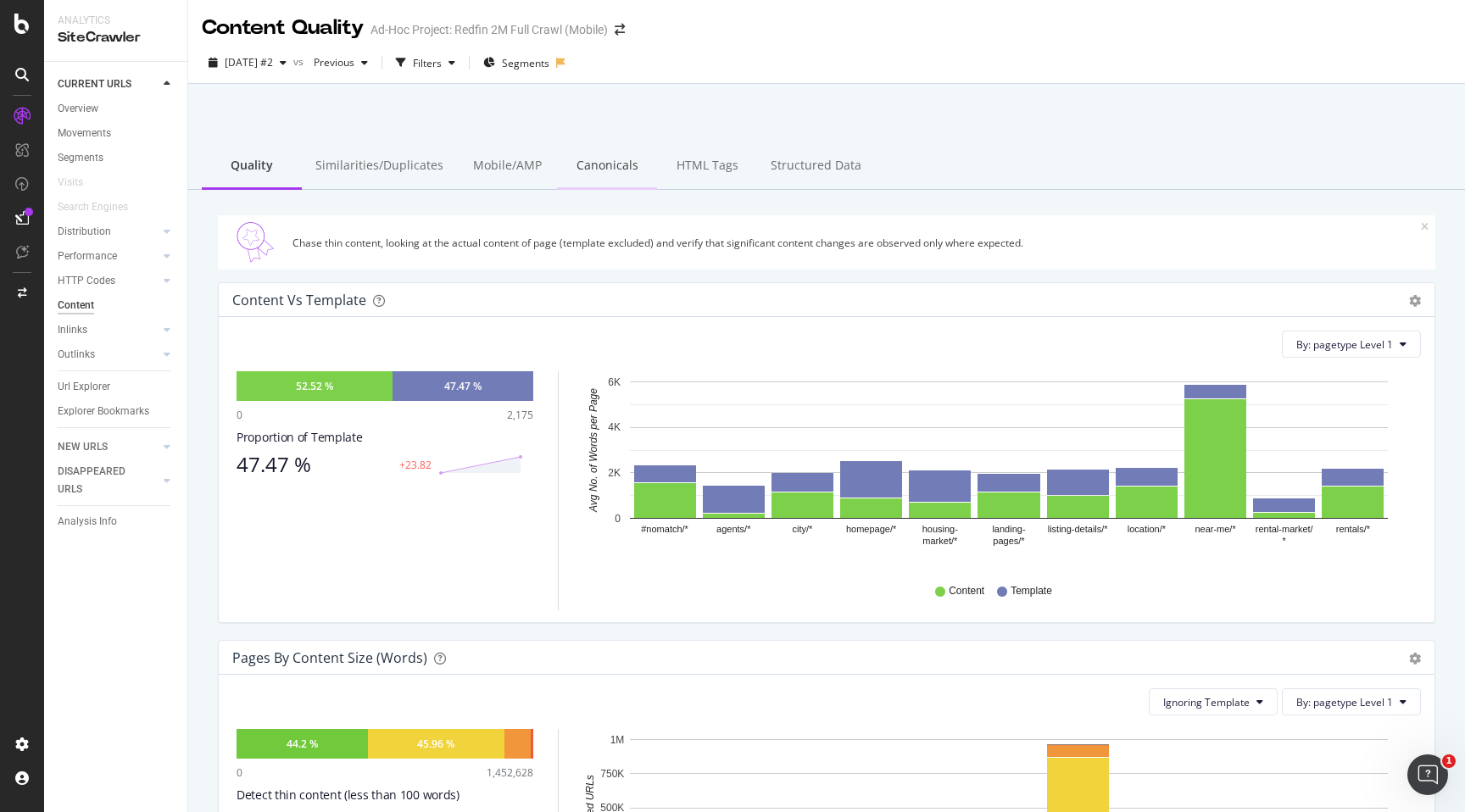
click at [621, 172] on div "Canonicals" at bounding box center [607, 167] width 100 height 46
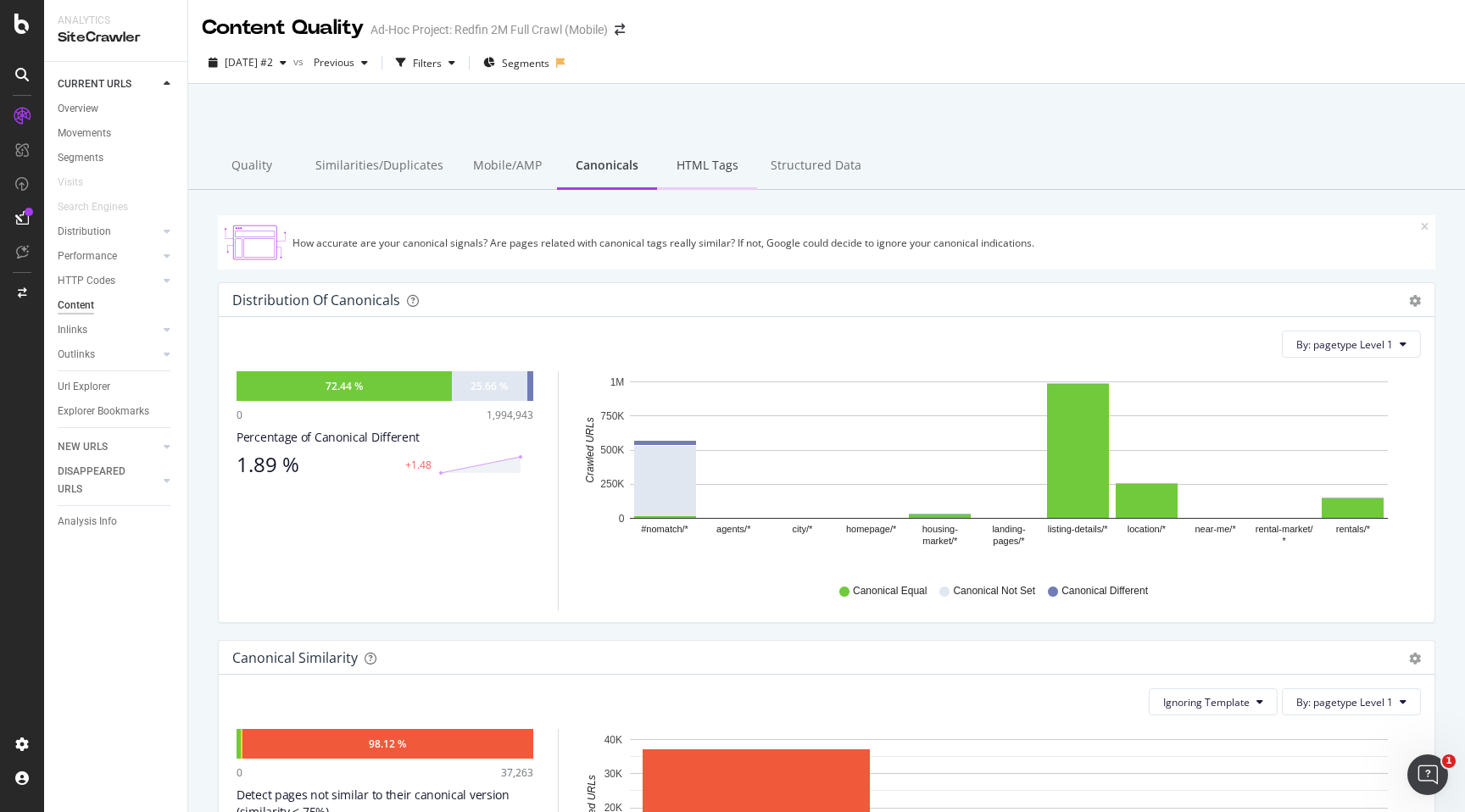
click at [714, 176] on div "HTML Tags" at bounding box center [707, 167] width 100 height 46
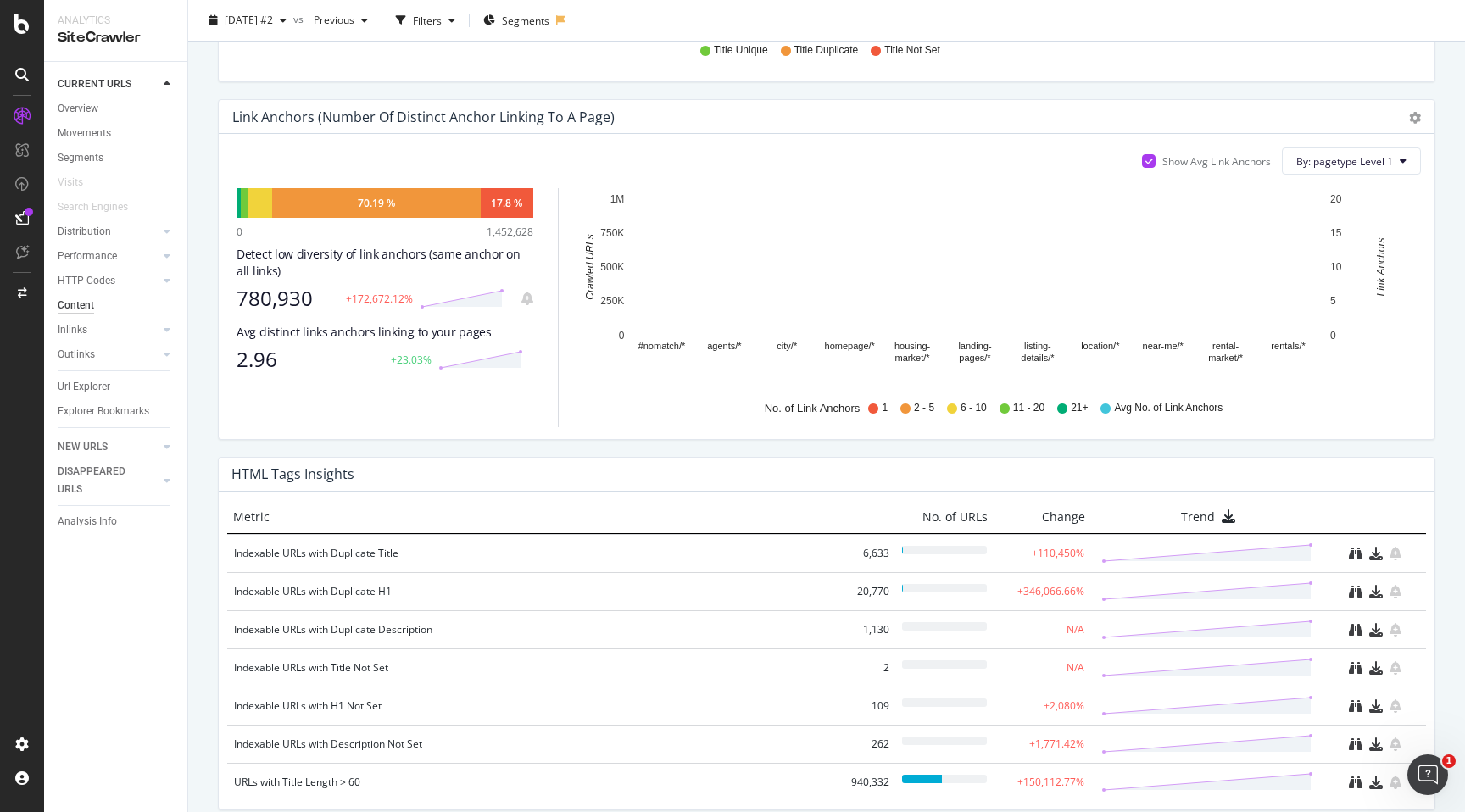
scroll to position [929, 0]
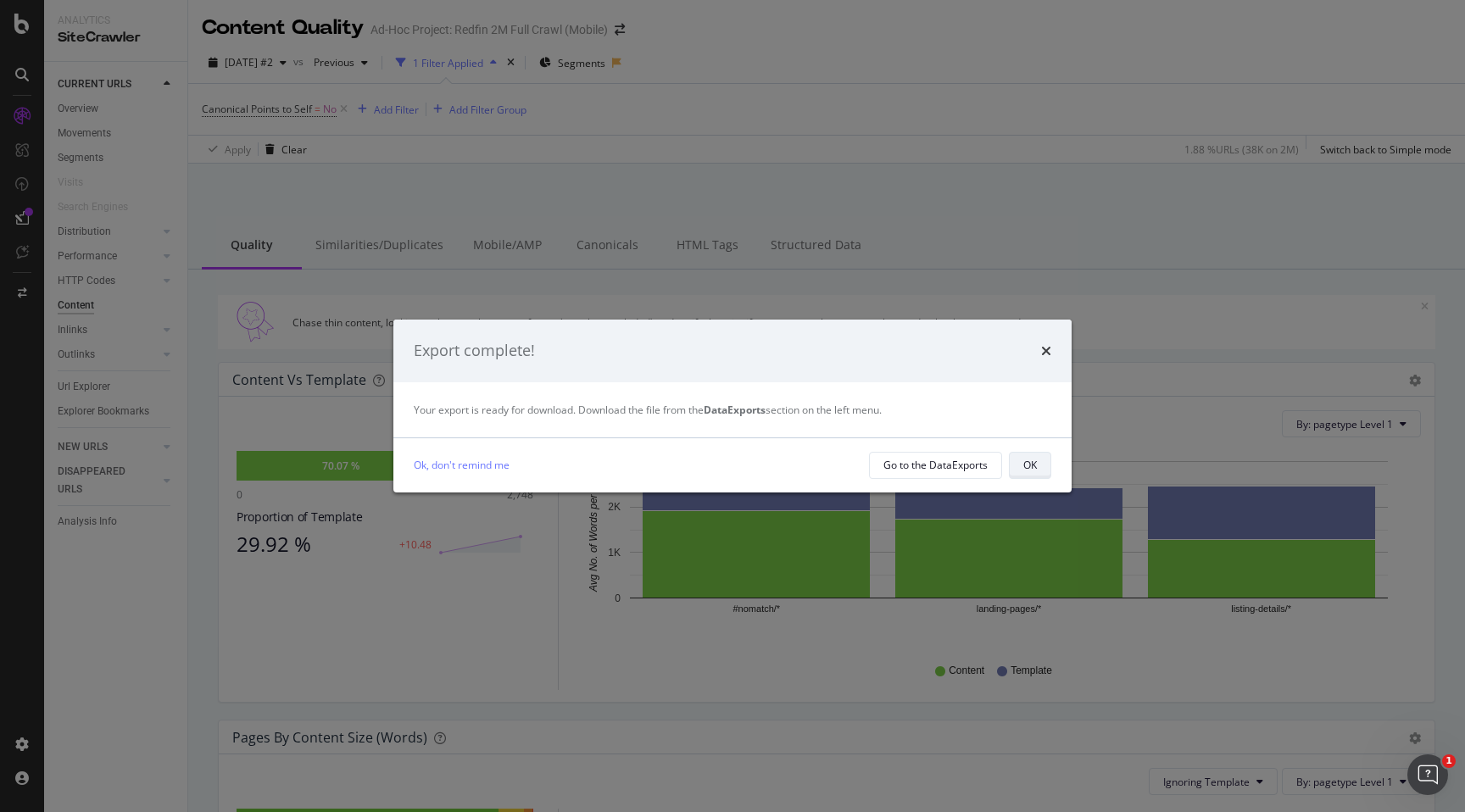
click at [1031, 458] on div "OK" at bounding box center [1030, 465] width 14 height 15
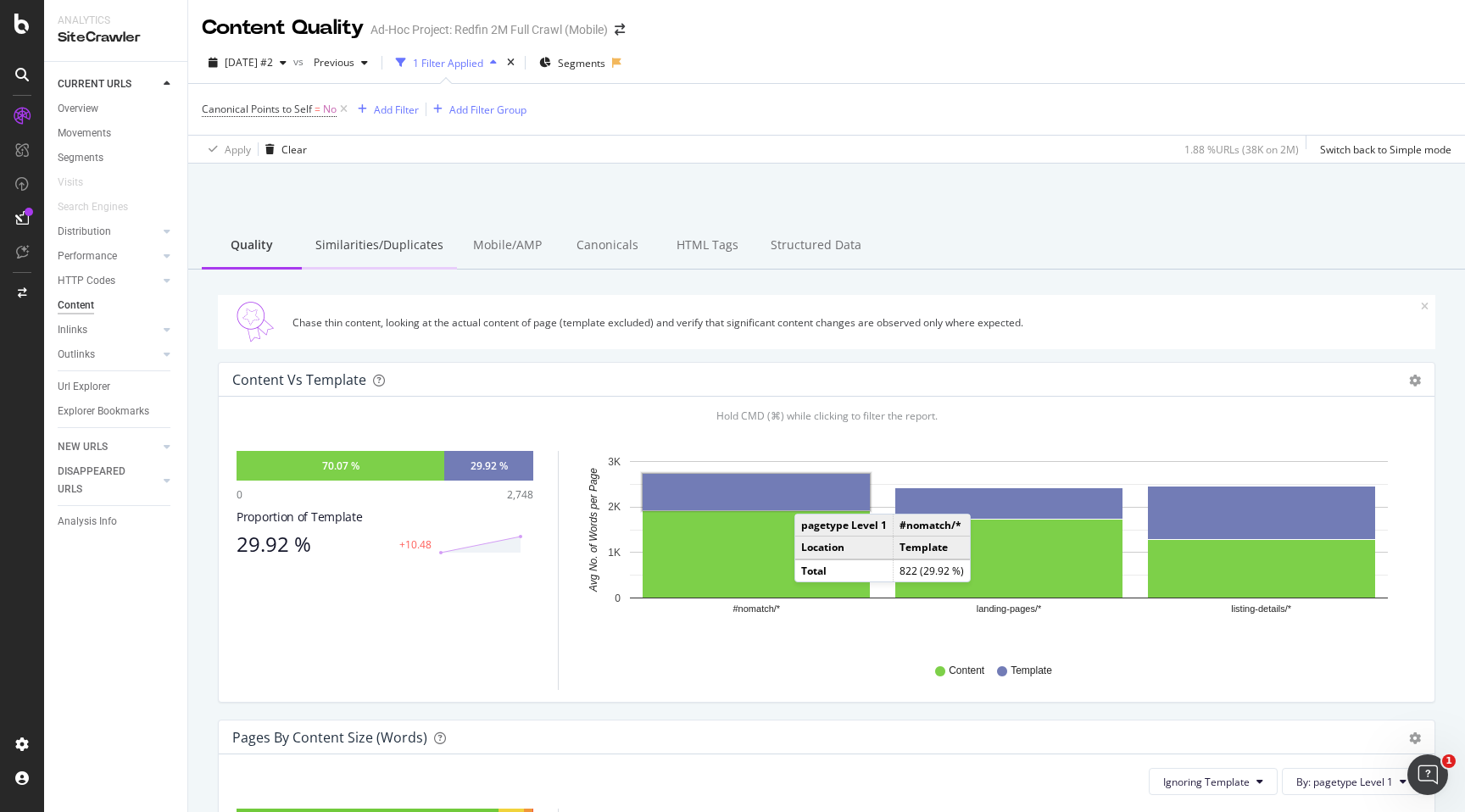
click at [343, 258] on div "Similarities/Duplicates" at bounding box center [379, 246] width 156 height 46
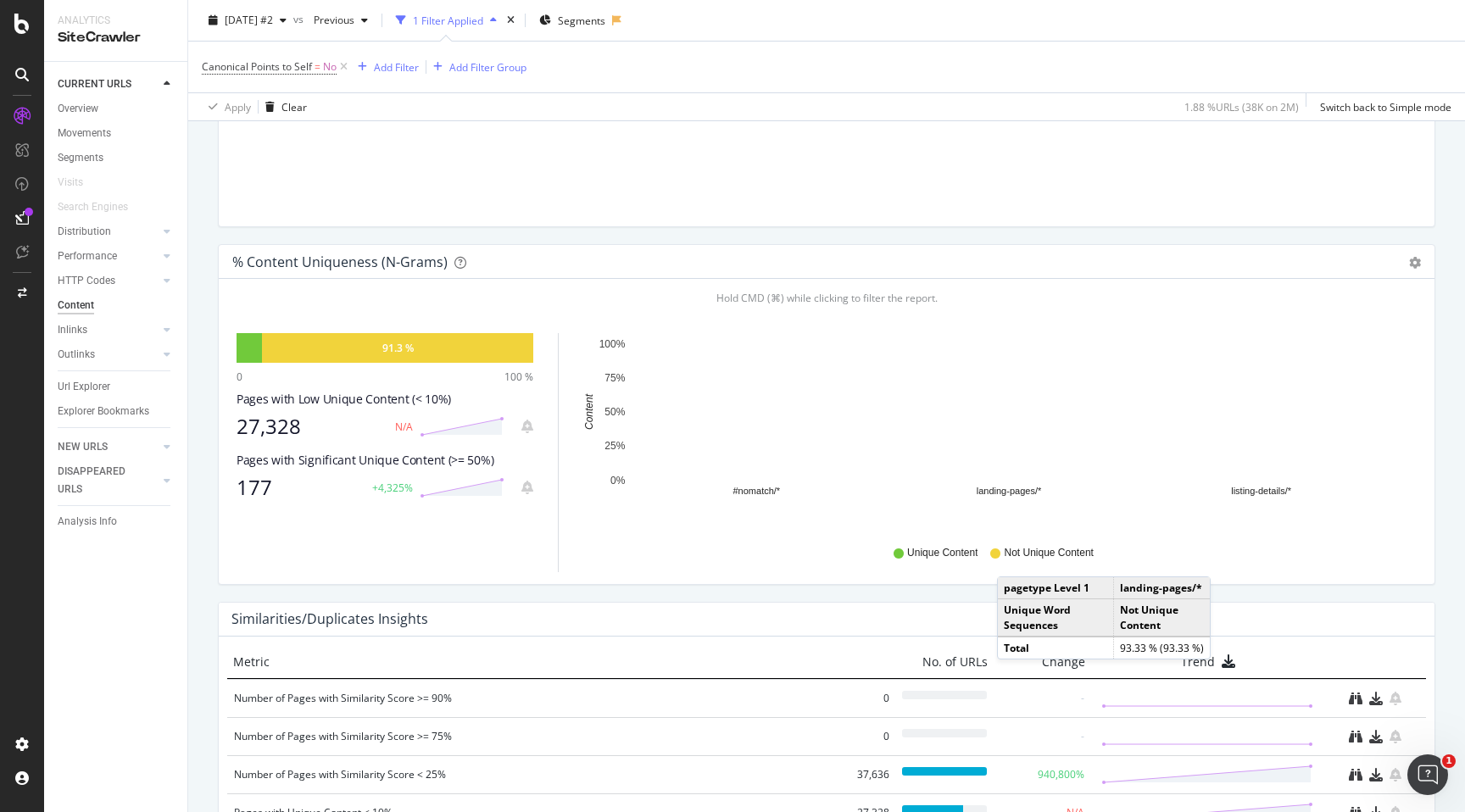
scroll to position [632, 0]
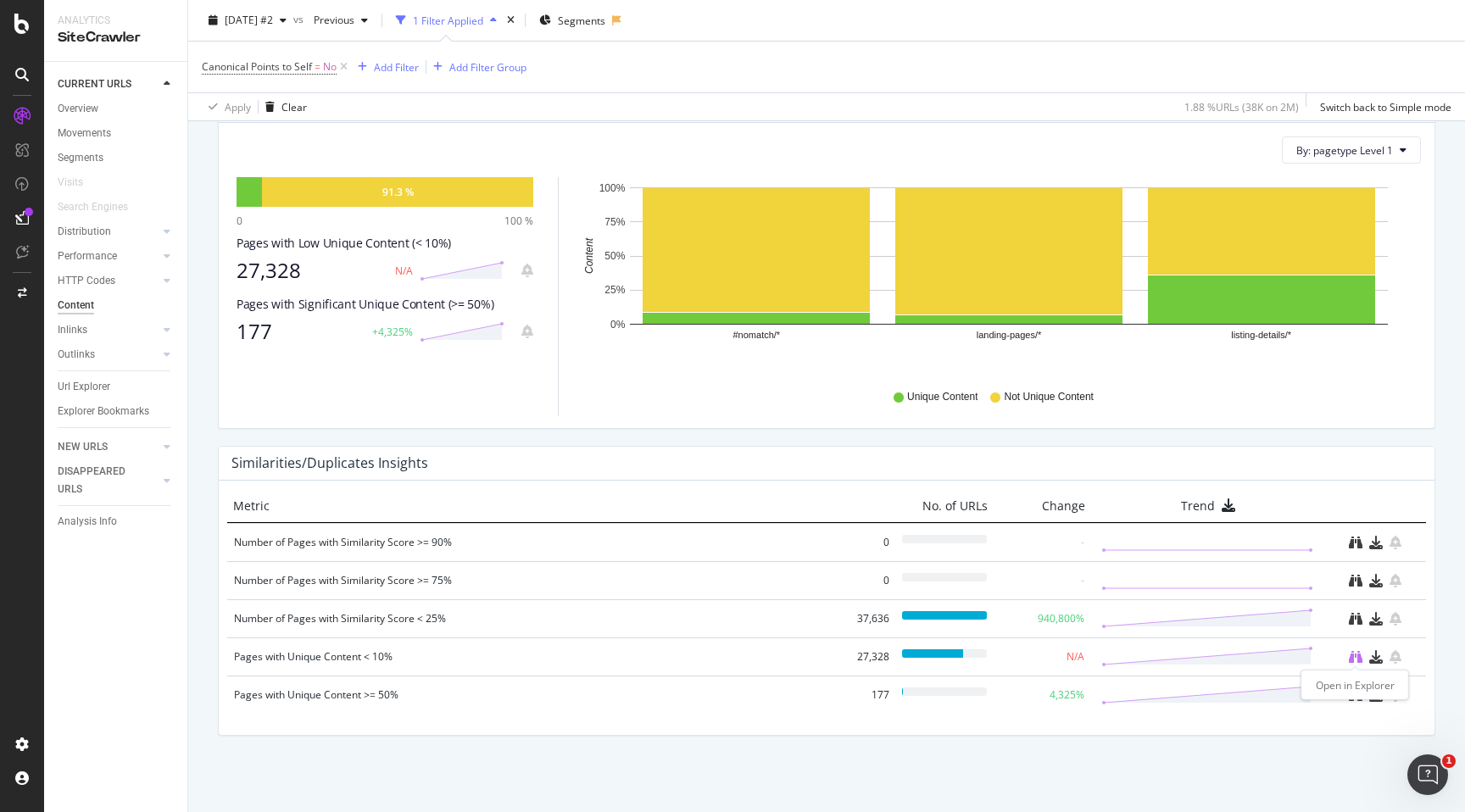
click at [1357, 660] on icon "binoculars" at bounding box center [1356, 657] width 14 height 14
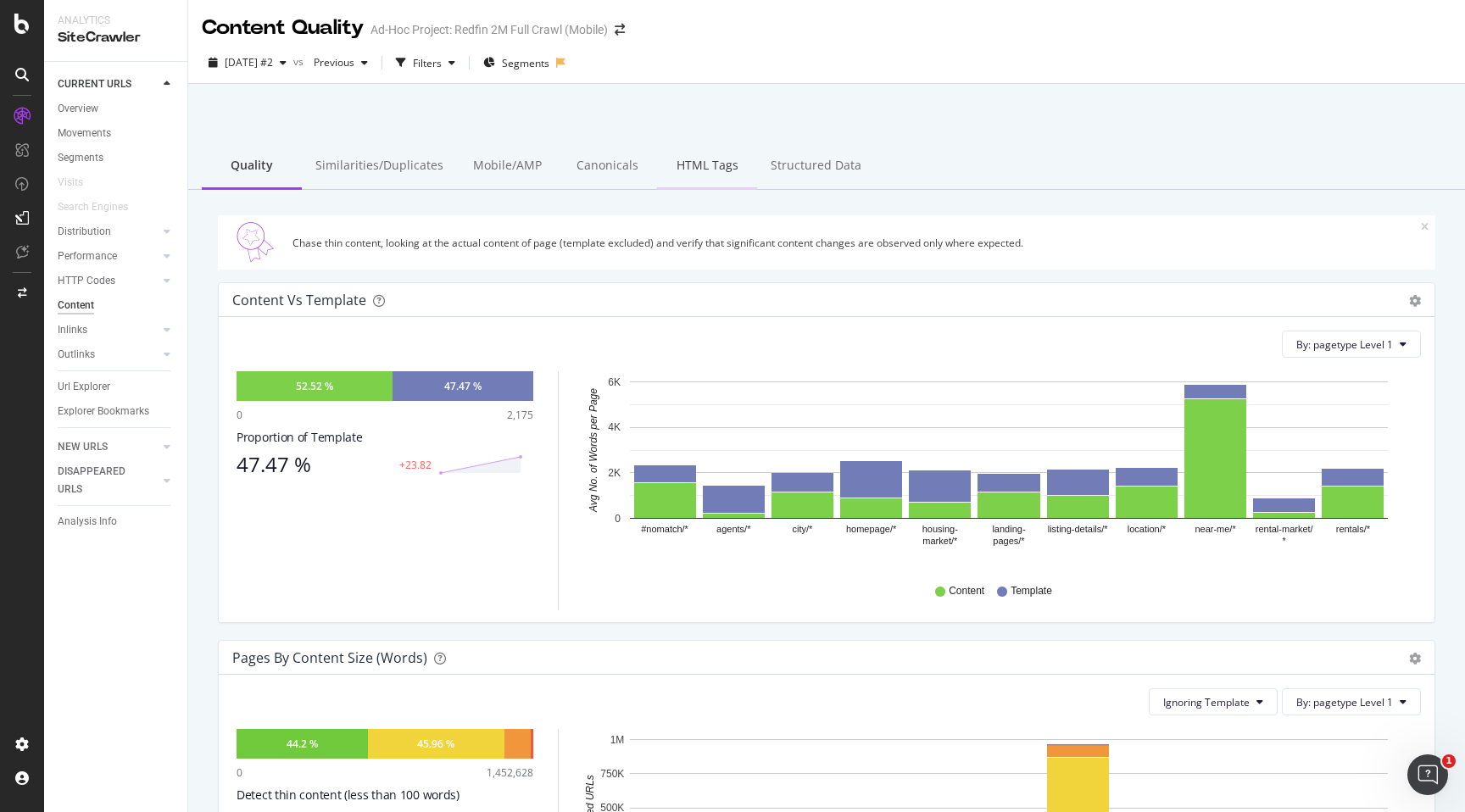
click at [707, 174] on div "HTML Tags" at bounding box center [707, 167] width 100 height 46
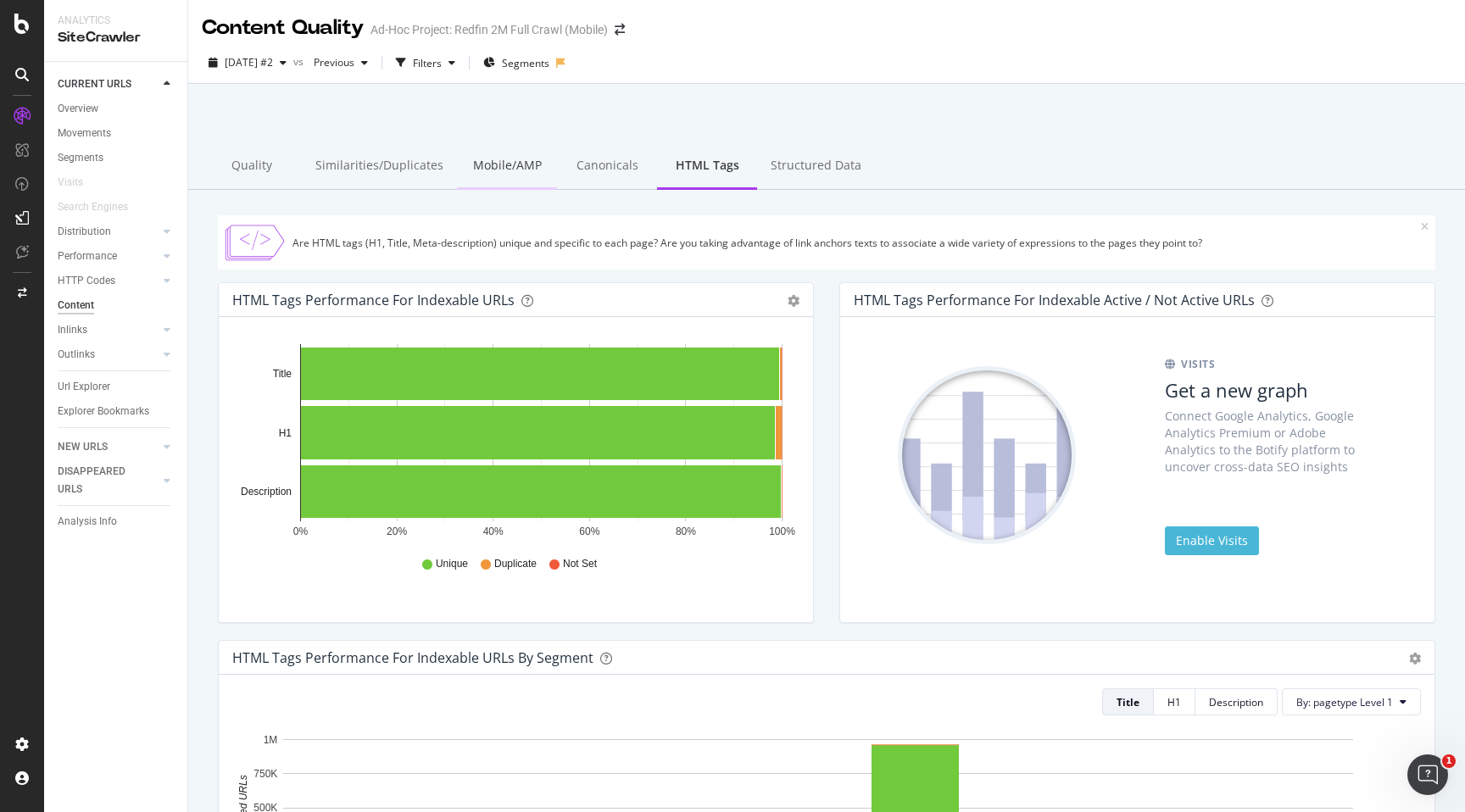
click at [489, 164] on div "Mobile/AMP" at bounding box center [507, 167] width 100 height 46
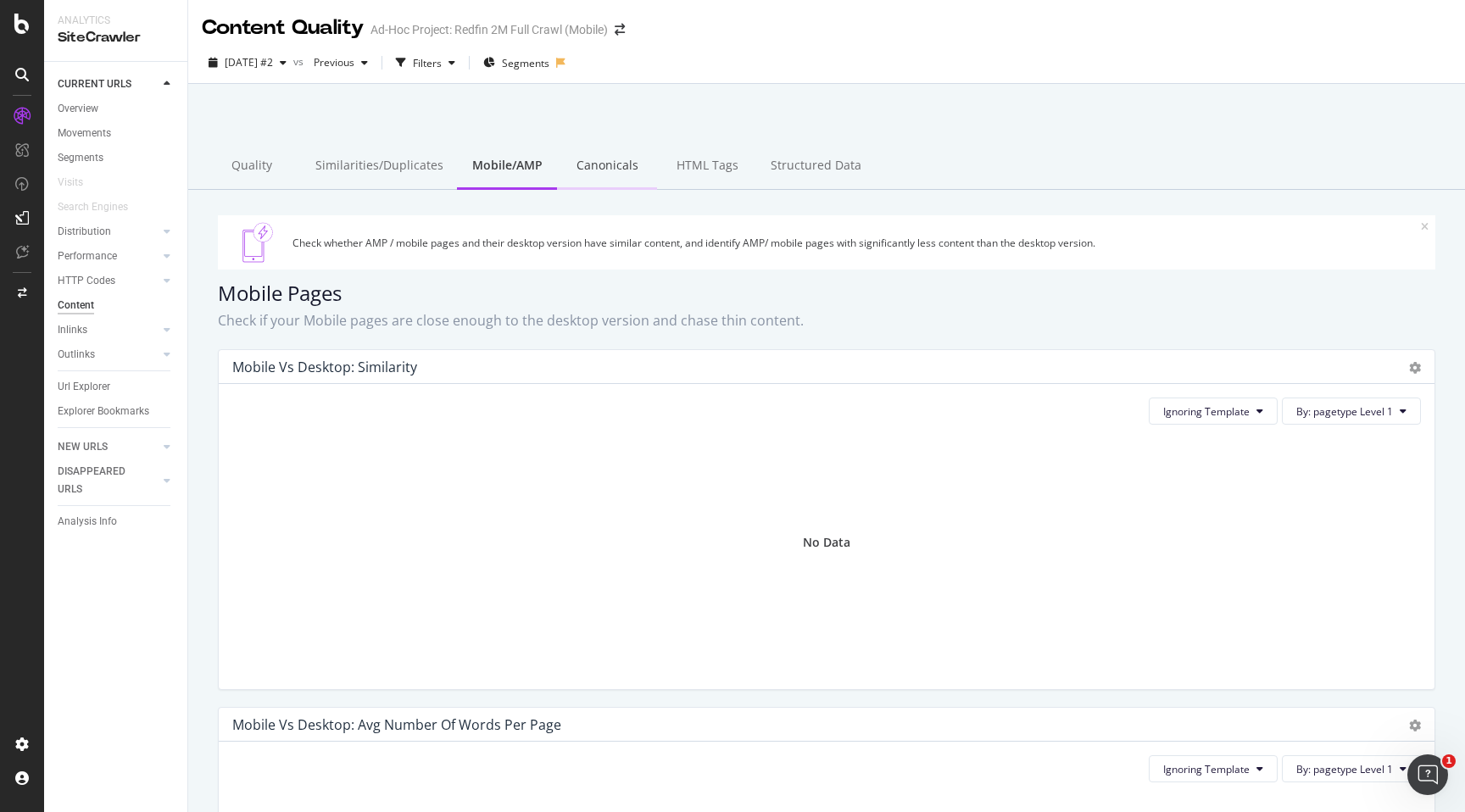
click at [601, 180] on div "Canonicals" at bounding box center [607, 167] width 100 height 46
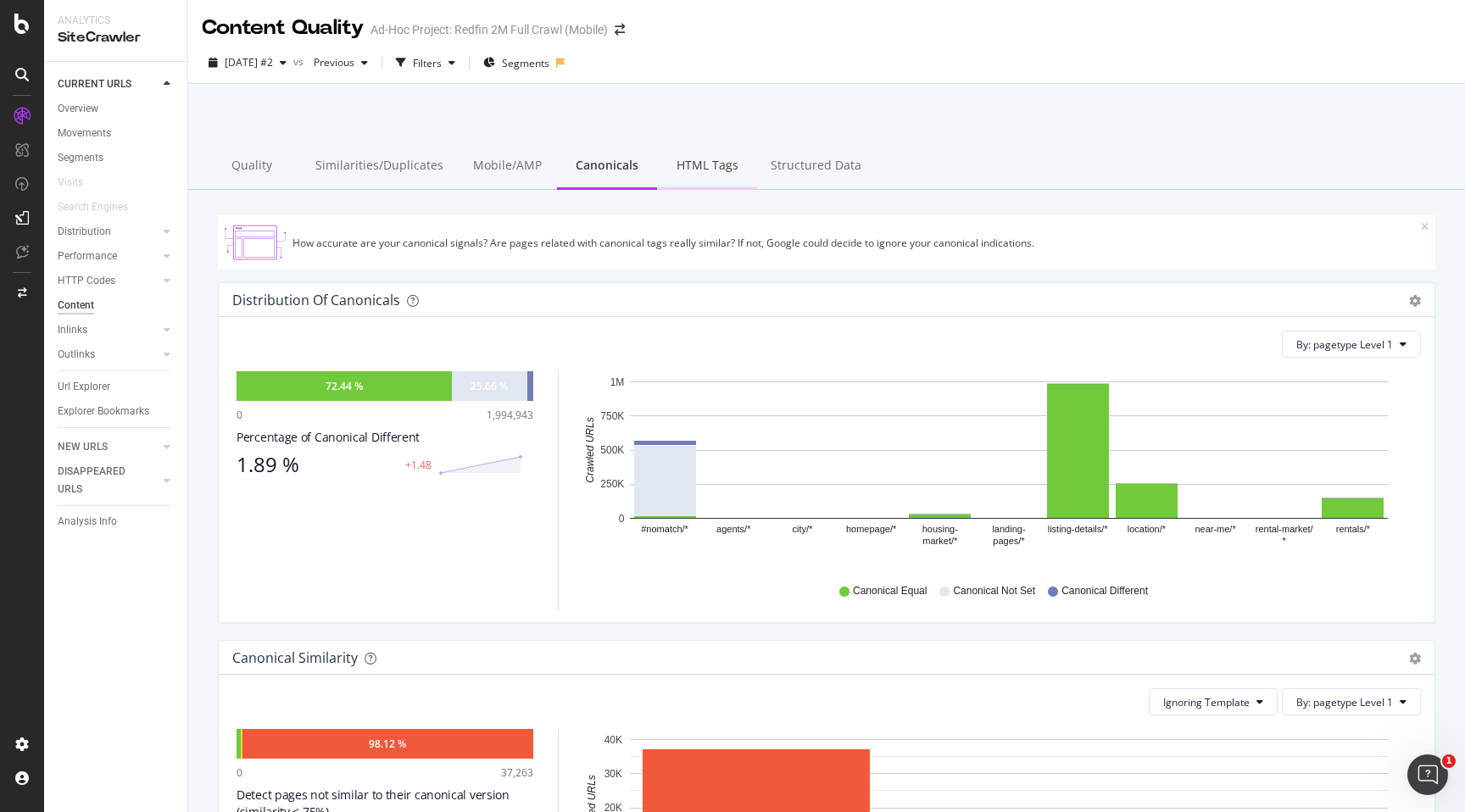
click at [693, 165] on div "HTML Tags" at bounding box center [707, 167] width 100 height 46
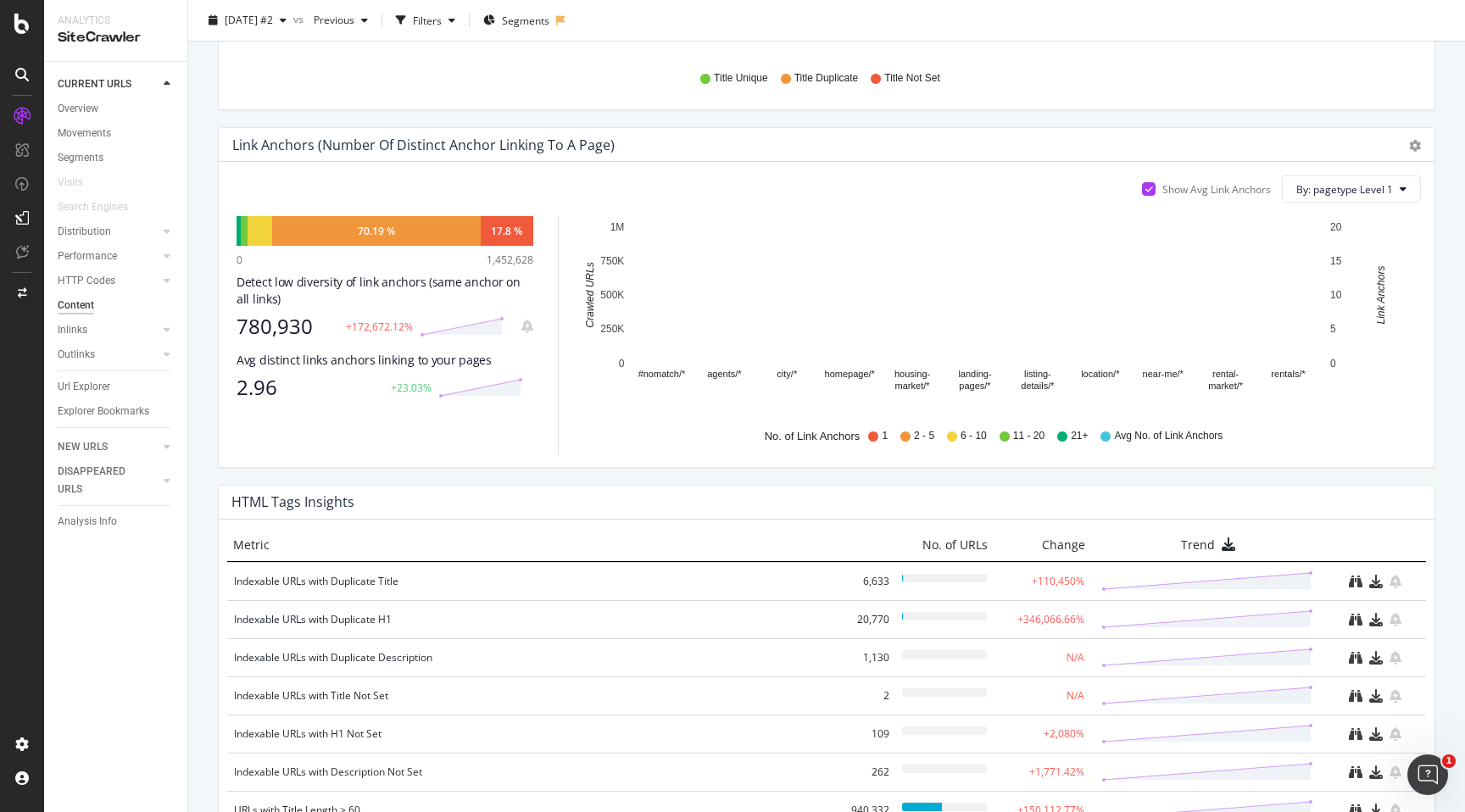
scroll to position [952, 0]
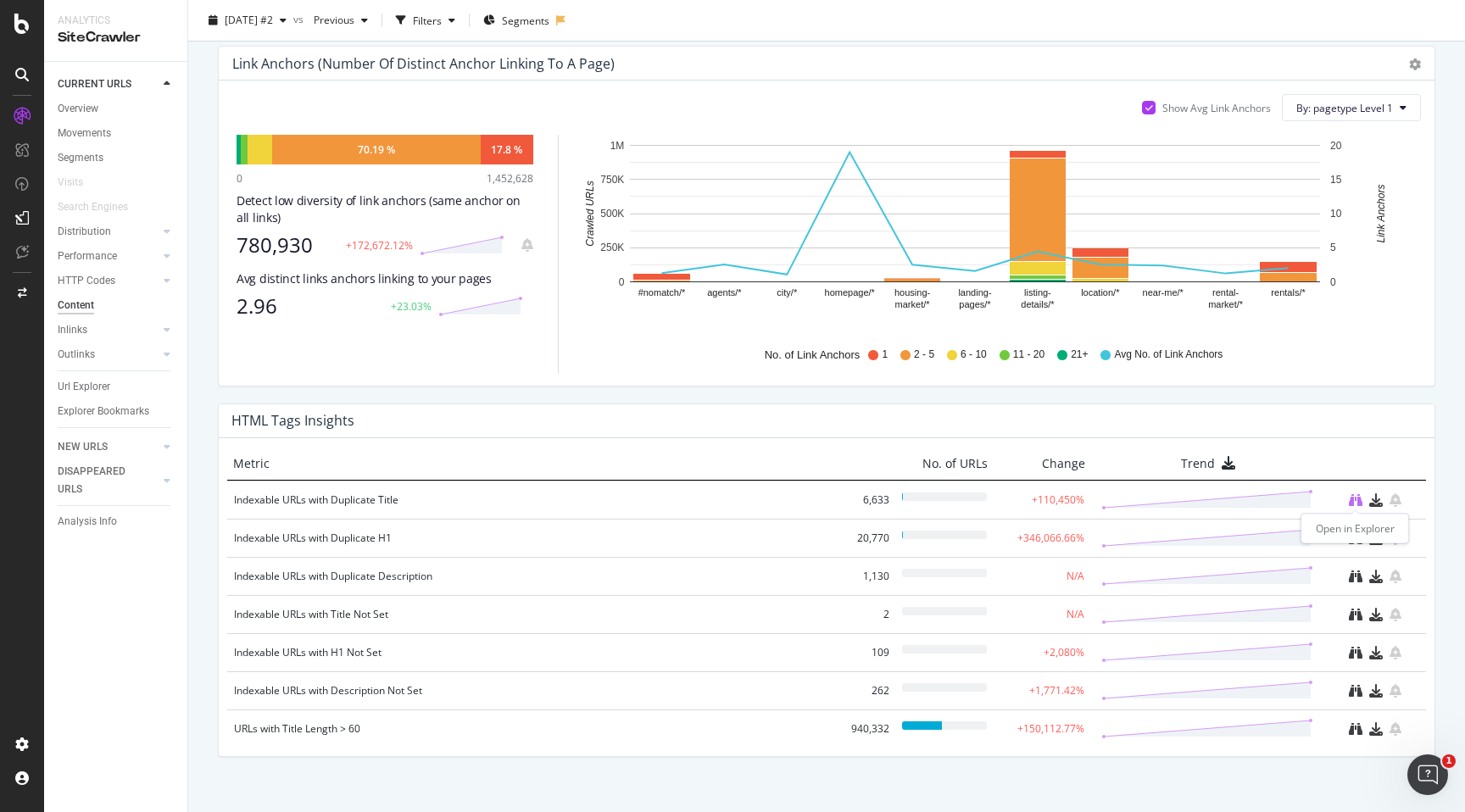
click at [1351, 499] on icon "binoculars" at bounding box center [1356, 500] width 14 height 14
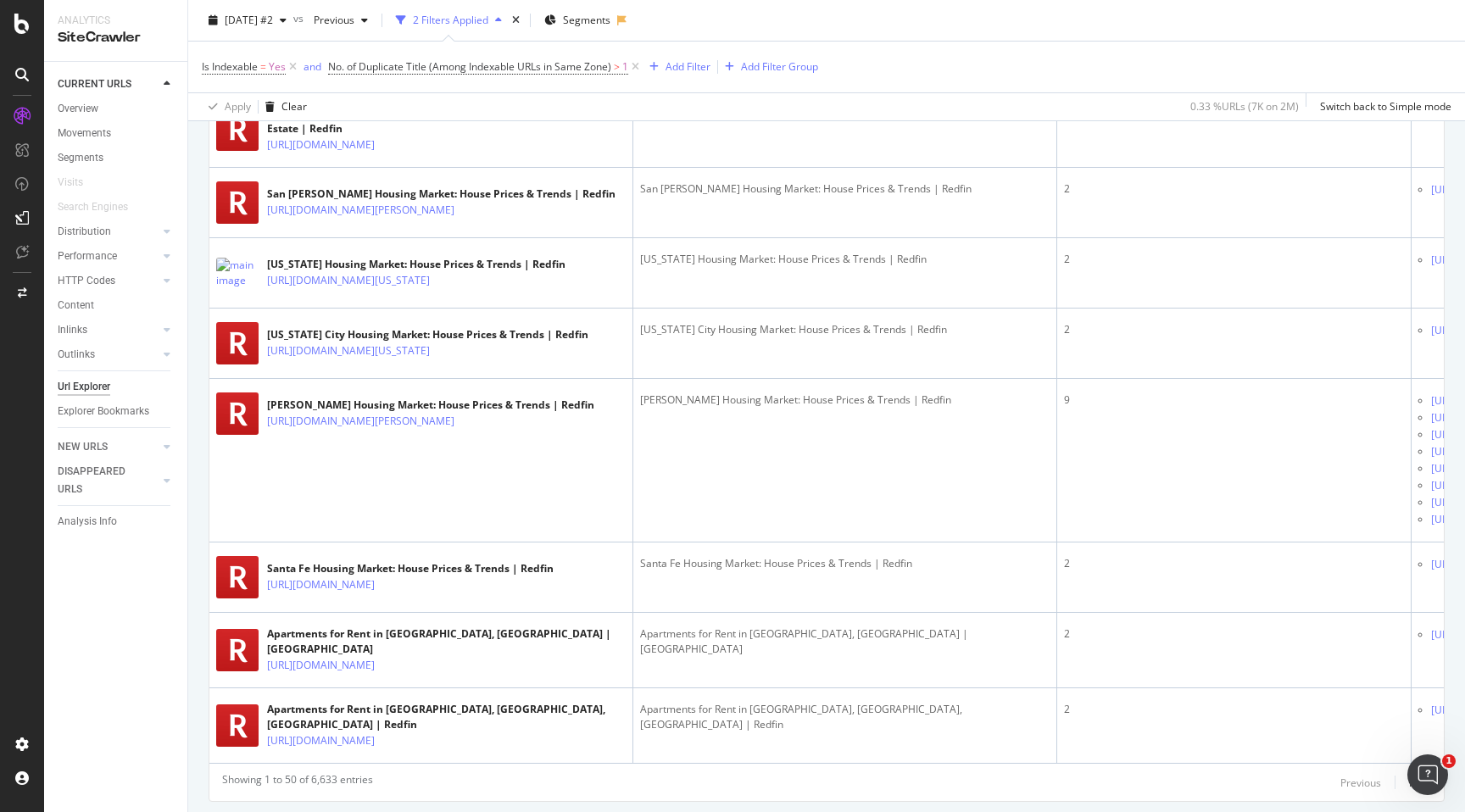
scroll to position [4061, 0]
